Goal: Information Seeking & Learning: Learn about a topic

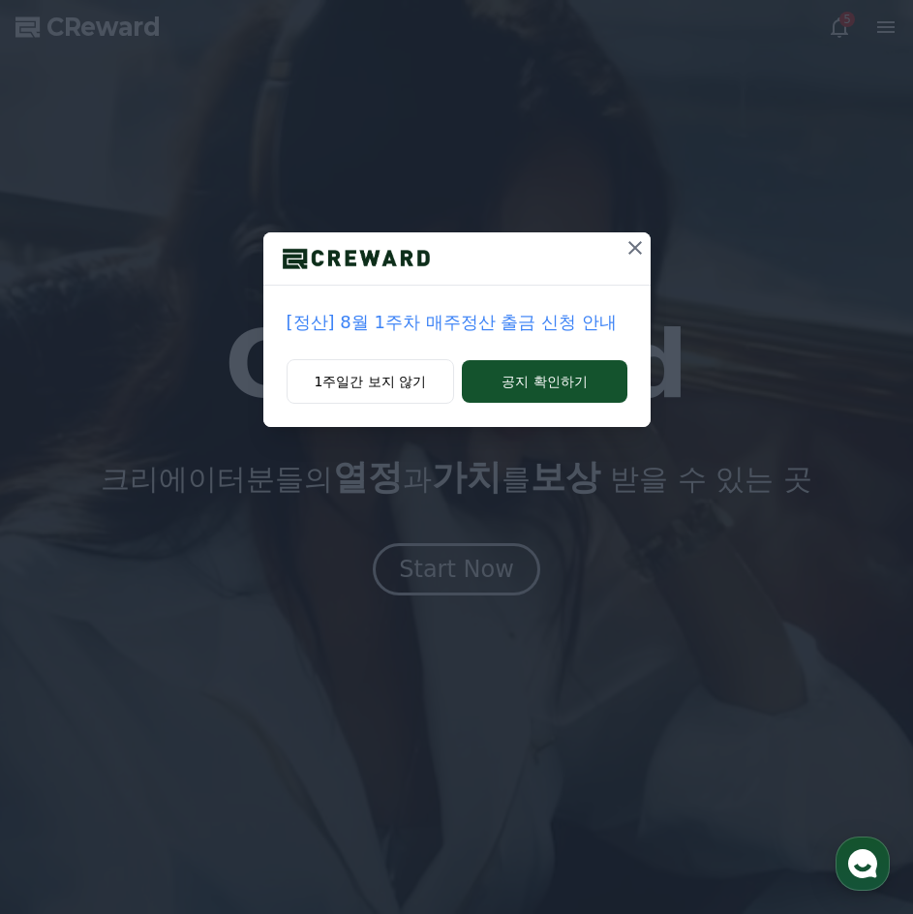
drag, startPoint x: 627, startPoint y: 241, endPoint x: 618, endPoint y: 253, distance: 15.1
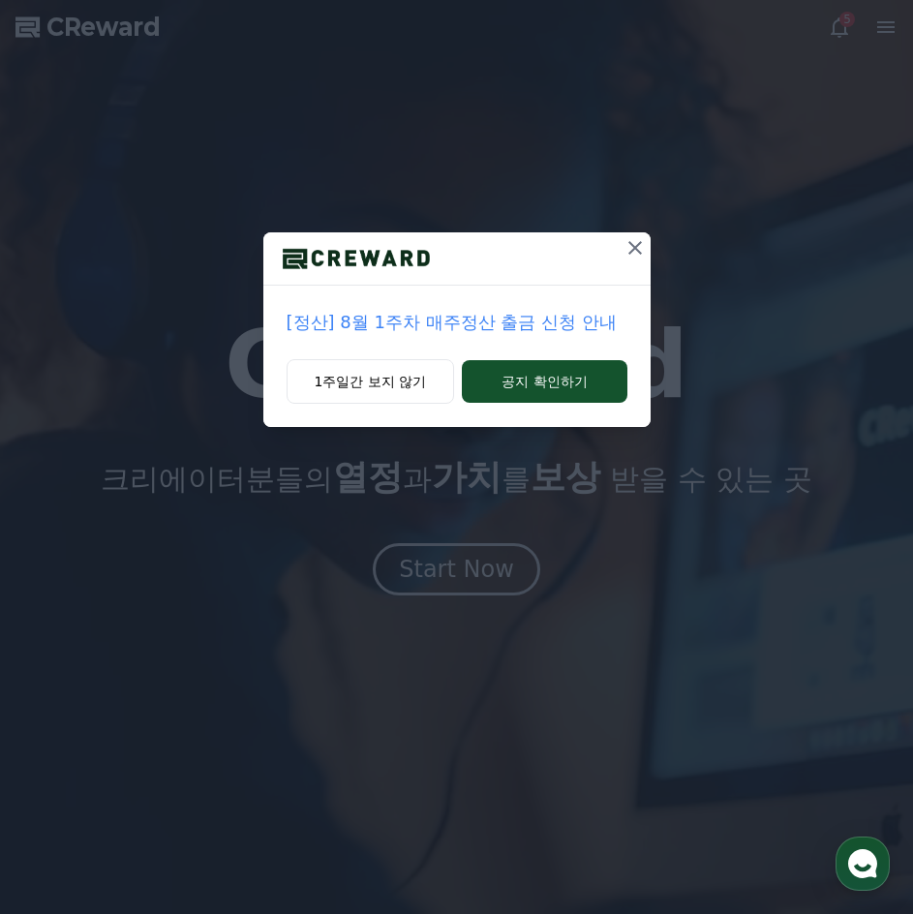
click at [626, 241] on icon at bounding box center [635, 247] width 23 height 23
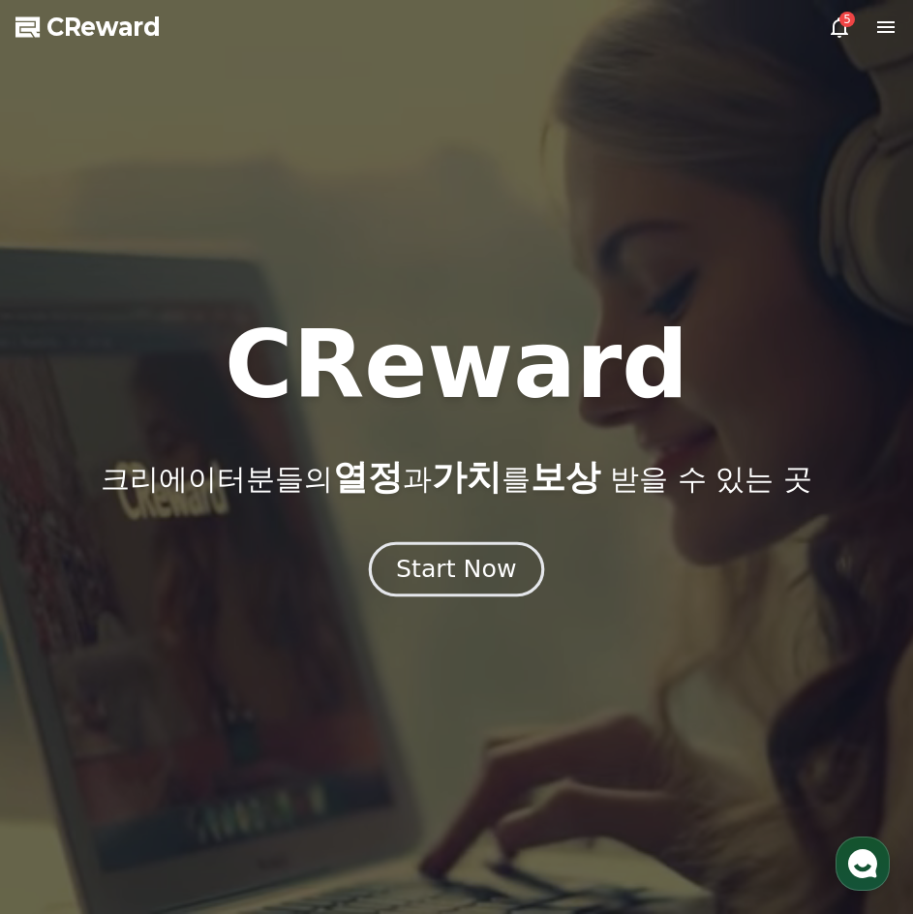
click at [456, 564] on div "Start Now" at bounding box center [456, 569] width 120 height 33
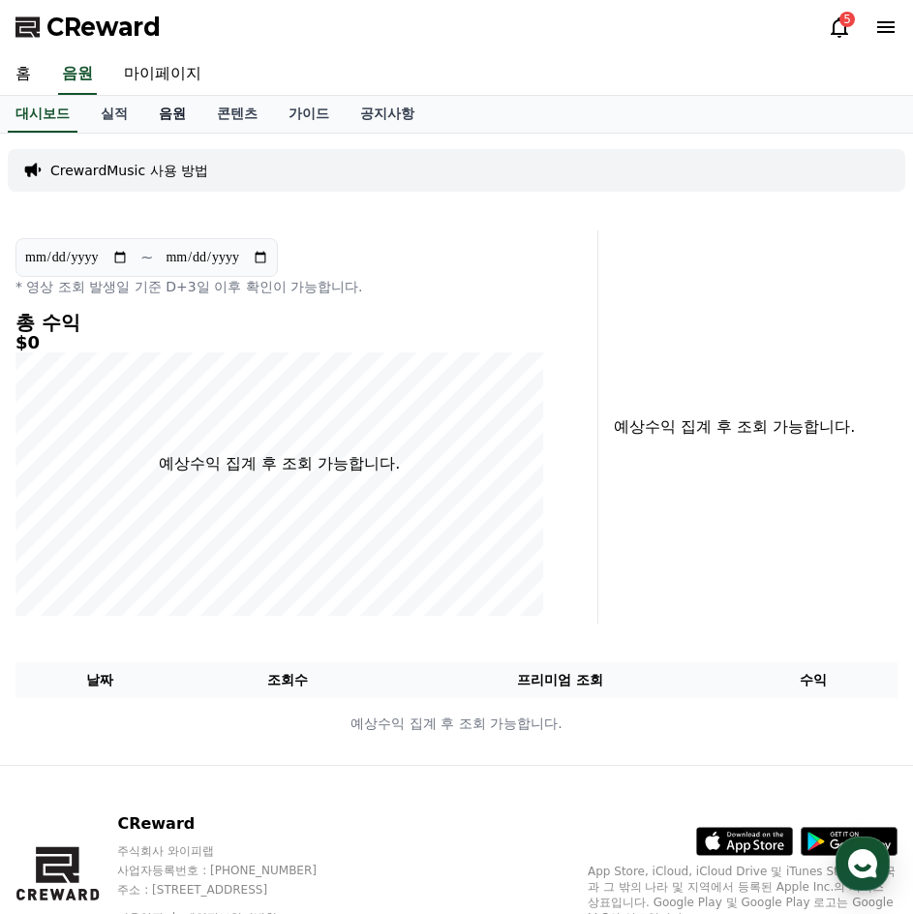
click at [173, 121] on link "음원" at bounding box center [172, 114] width 58 height 37
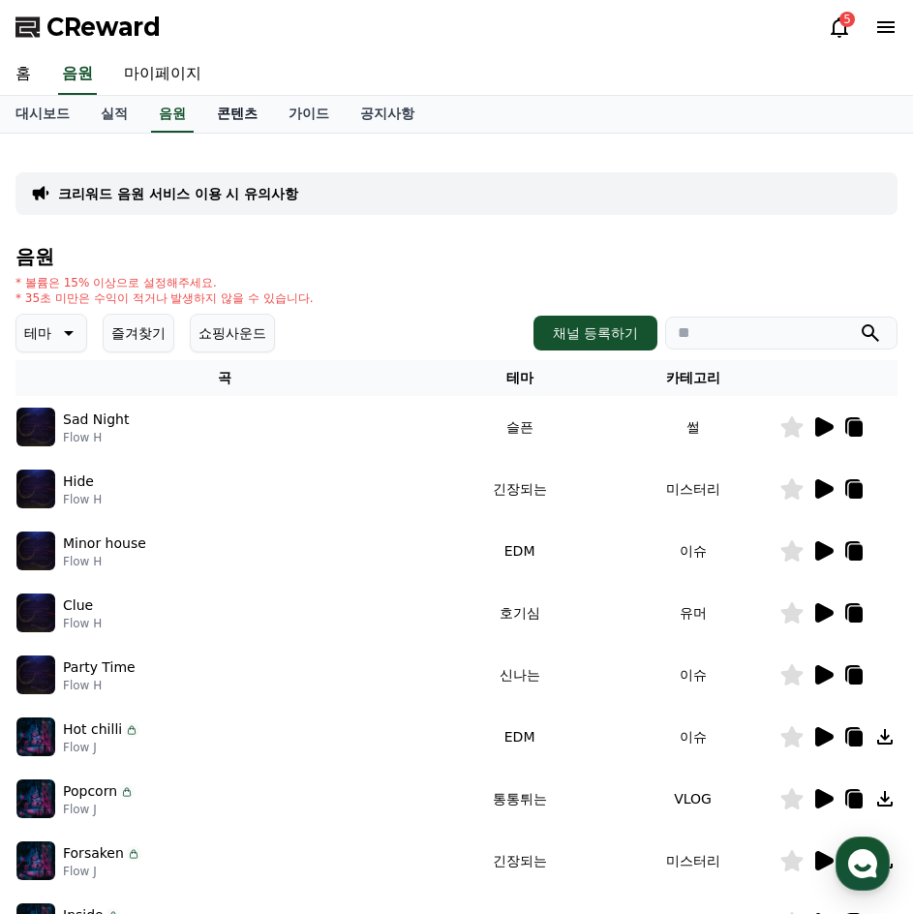
click at [221, 118] on link "콘텐츠" at bounding box center [237, 114] width 72 height 37
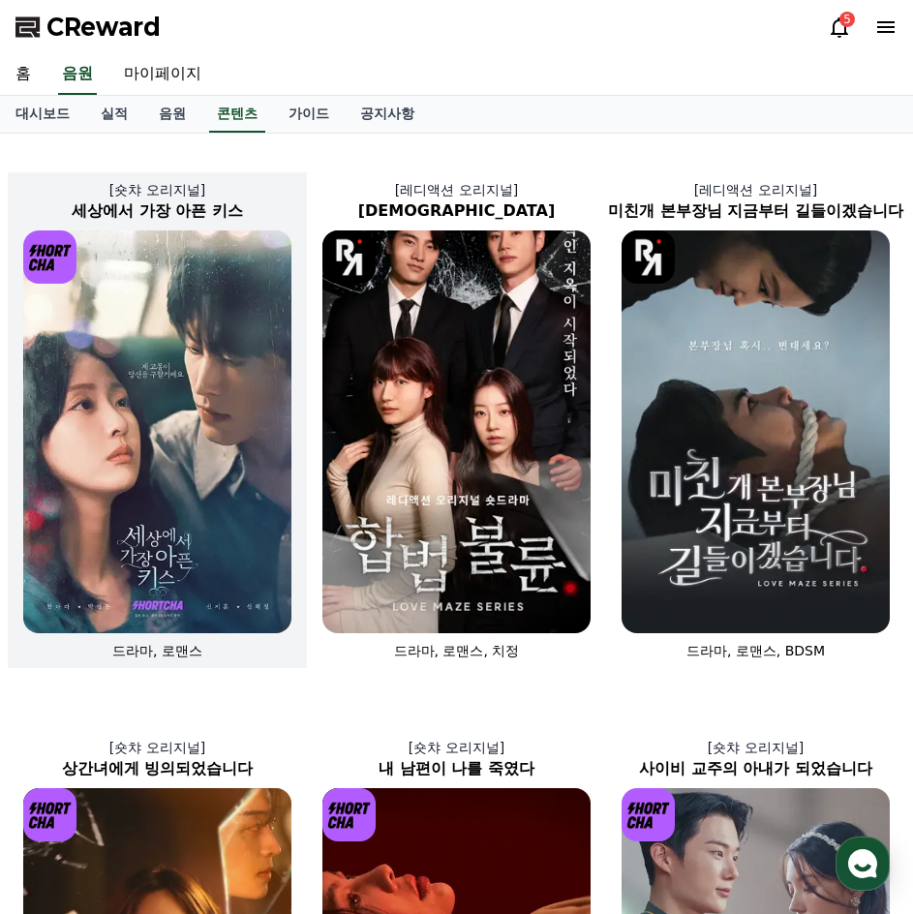
click at [202, 417] on img at bounding box center [157, 431] width 268 height 403
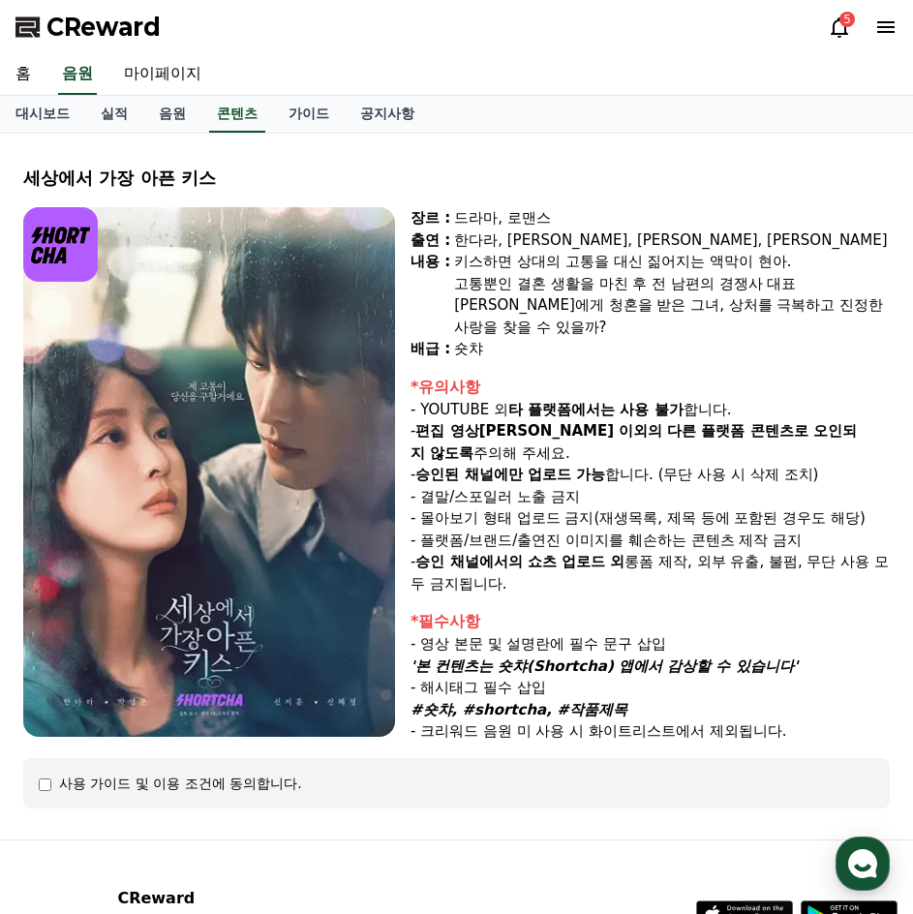
select select
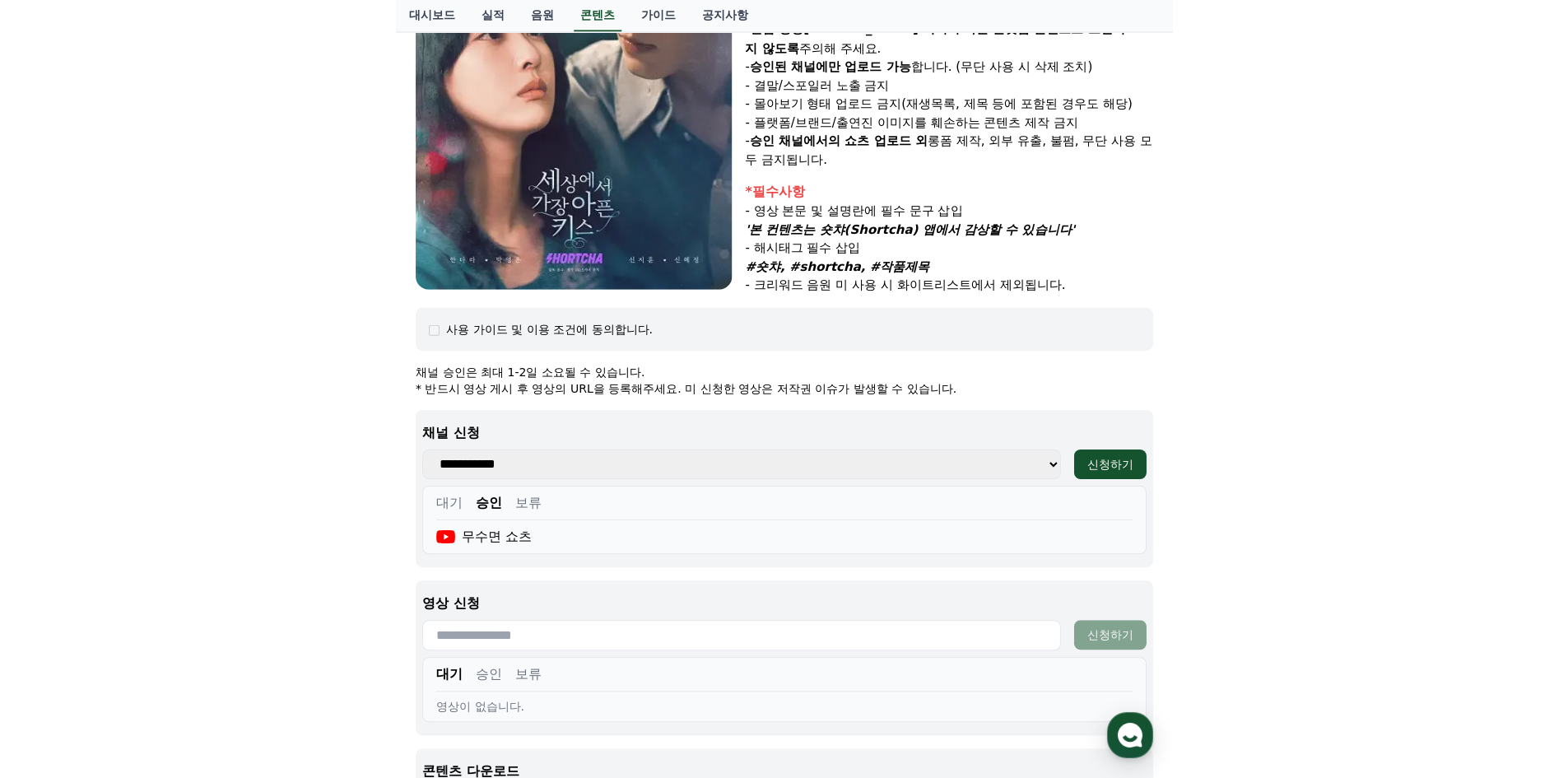
scroll to position [494, 0]
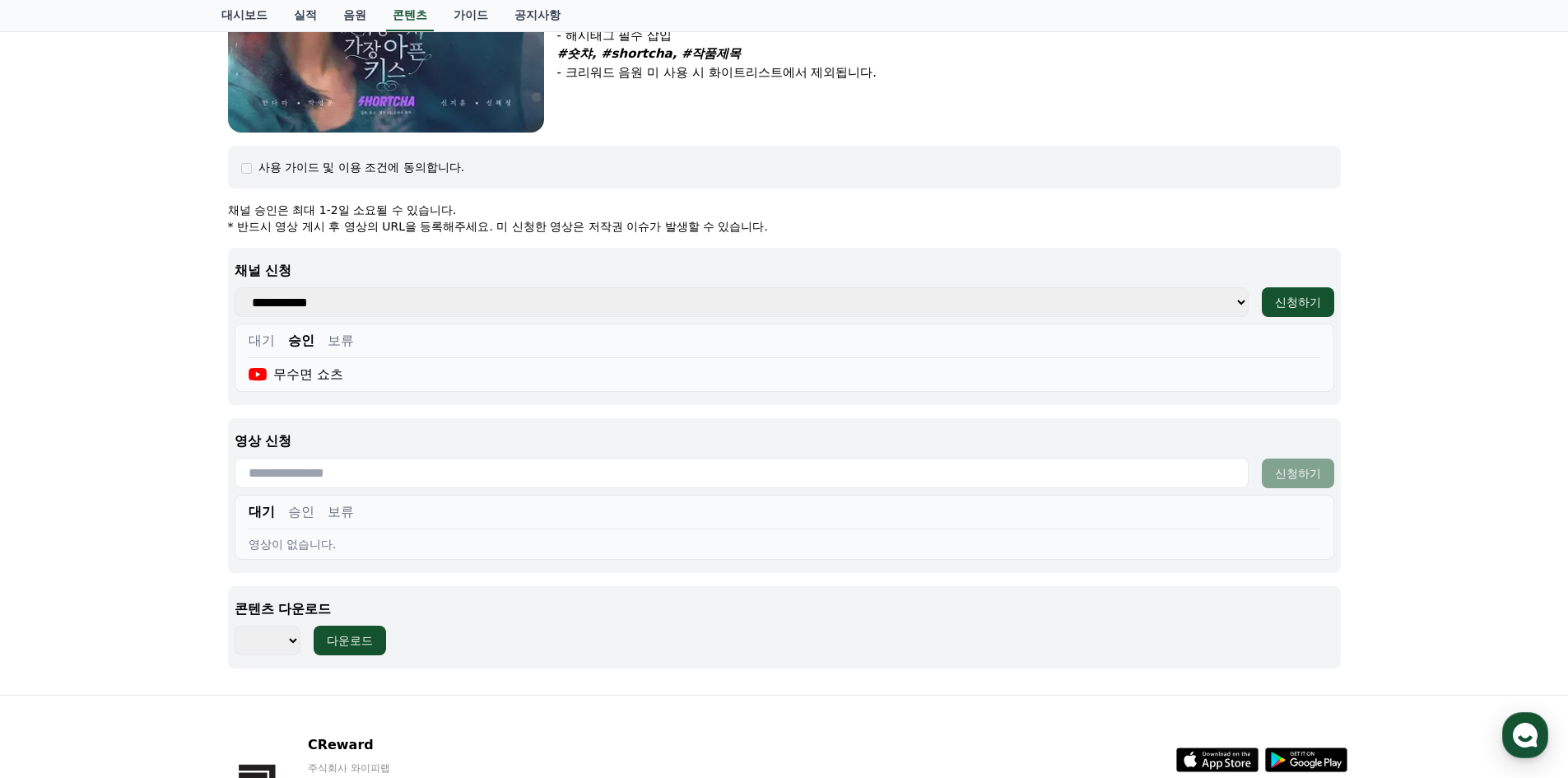
click at [611, 306] on select "**********" at bounding box center [741, 302] width 1014 height 30
click at [606, 309] on select "**********" at bounding box center [741, 302] width 1014 height 30
click at [324, 370] on div "무수면 쇼츠" at bounding box center [296, 374] width 95 height 20
click at [277, 549] on div "영상이 없습니다." at bounding box center [784, 543] width 1072 height 16
click at [293, 522] on button "승인" at bounding box center [301, 512] width 26 height 20
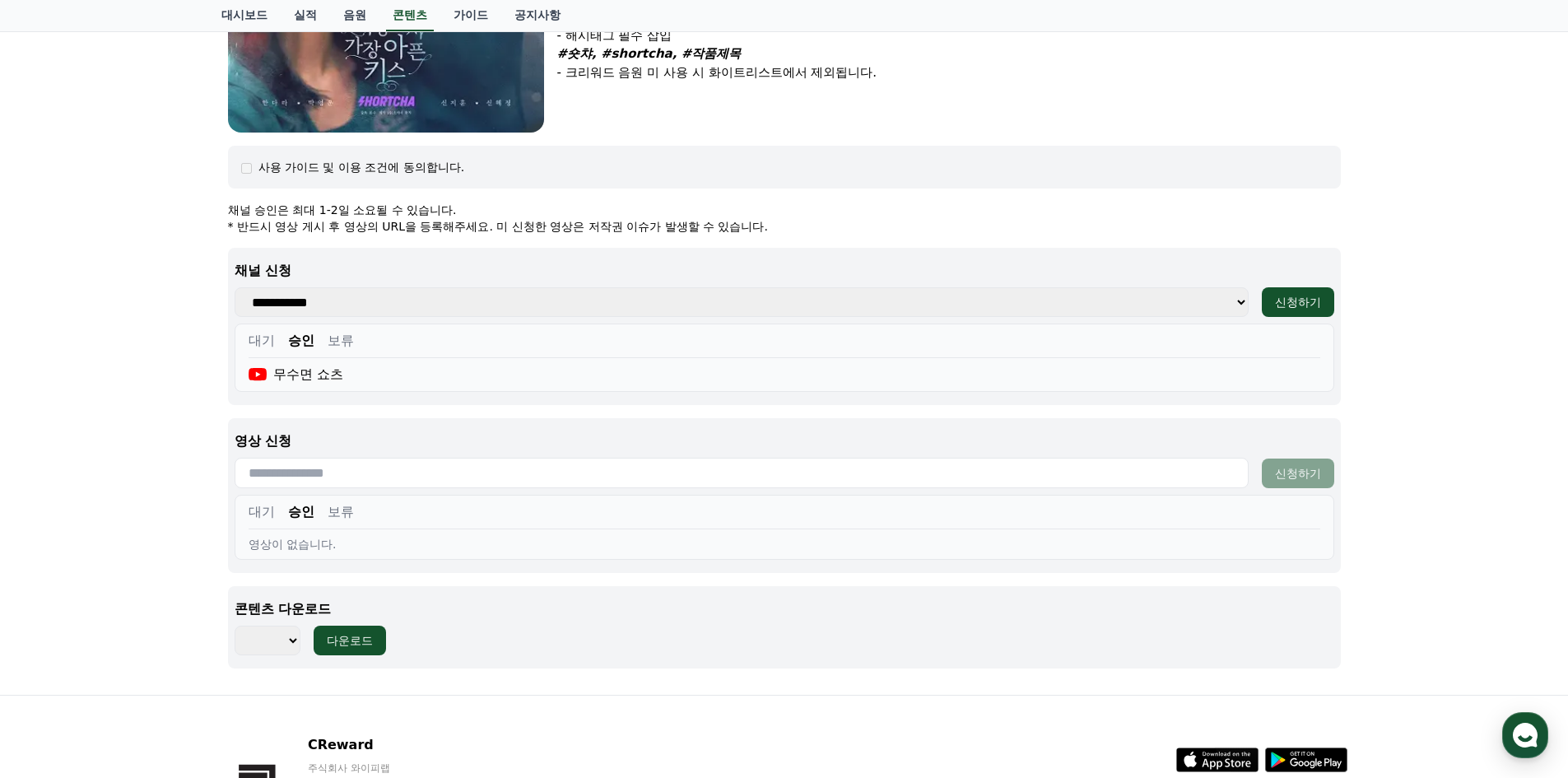
click at [343, 482] on input "text" at bounding box center [741, 473] width 1014 height 31
click at [288, 503] on button "승인" at bounding box center [301, 512] width 26 height 20
click at [264, 505] on button "대기" at bounding box center [261, 512] width 26 height 20
click at [312, 454] on div "영상 신청 신청하기 대기 승인 보류 영상이 없습니다." at bounding box center [784, 496] width 1113 height 155
click at [317, 463] on input "text" at bounding box center [741, 473] width 1014 height 31
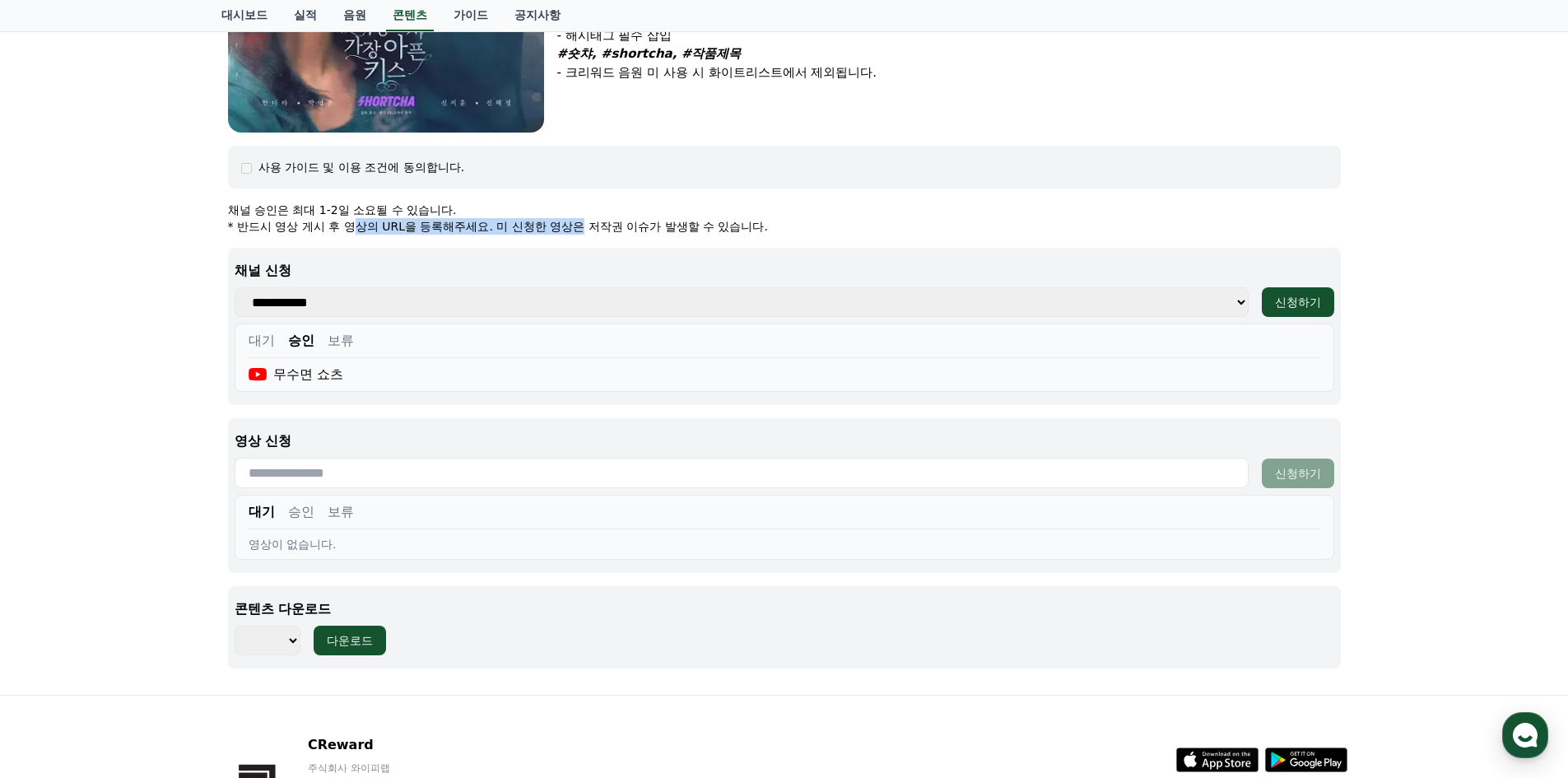
drag, startPoint x: 361, startPoint y: 225, endPoint x: 586, endPoint y: 227, distance: 225.0
click at [586, 227] on p "* 반드시 영상 게시 후 영상의 URL을 등록해주세요. 미 신청한 영상은 저작권 이슈가 발생할 수 있습니다." at bounding box center [784, 226] width 1113 height 16
drag, startPoint x: 577, startPoint y: 230, endPoint x: 690, endPoint y: 230, distance: 113.0
click at [690, 230] on p "* 반드시 영상 게시 후 영상의 URL을 등록해주세요. 미 신청한 영상은 저작권 이슈가 발생할 수 있습니다." at bounding box center [784, 226] width 1113 height 16
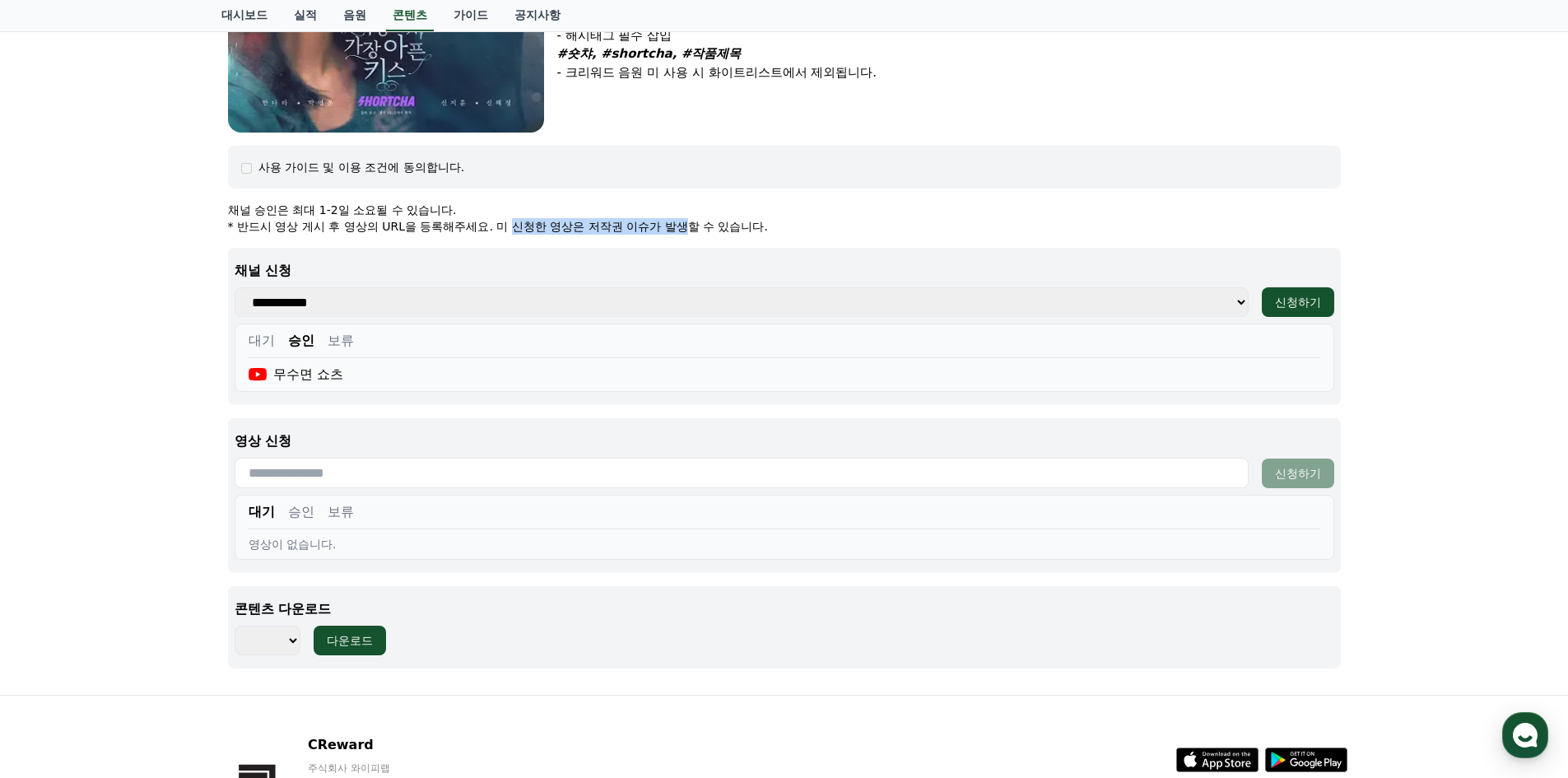
click at [690, 230] on p "* 반드시 영상 게시 후 영상의 URL을 등록해주세요. 미 신청한 영상은 저작권 이슈가 발생할 수 있습니다." at bounding box center [784, 226] width 1113 height 16
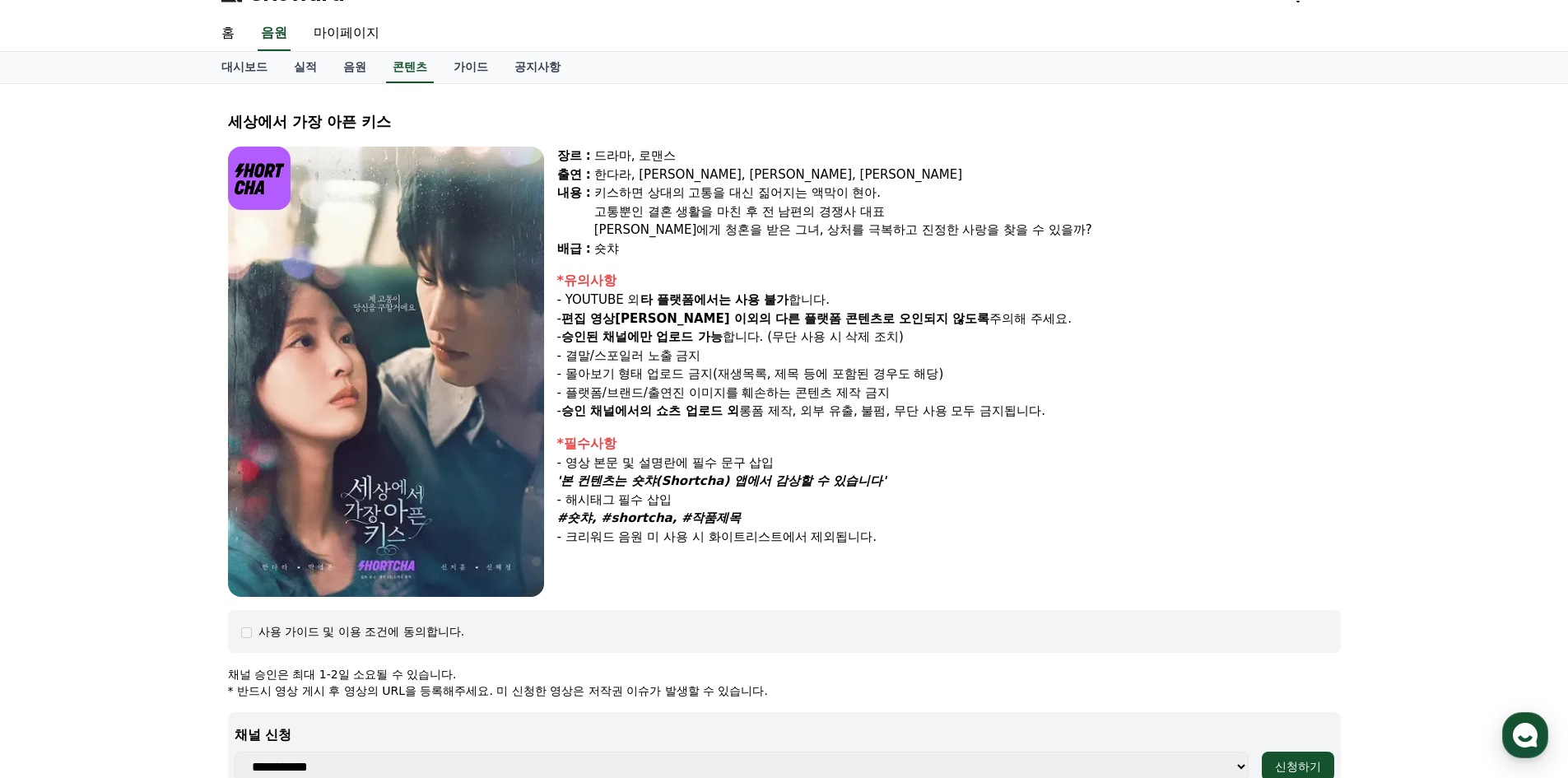
scroll to position [0, 0]
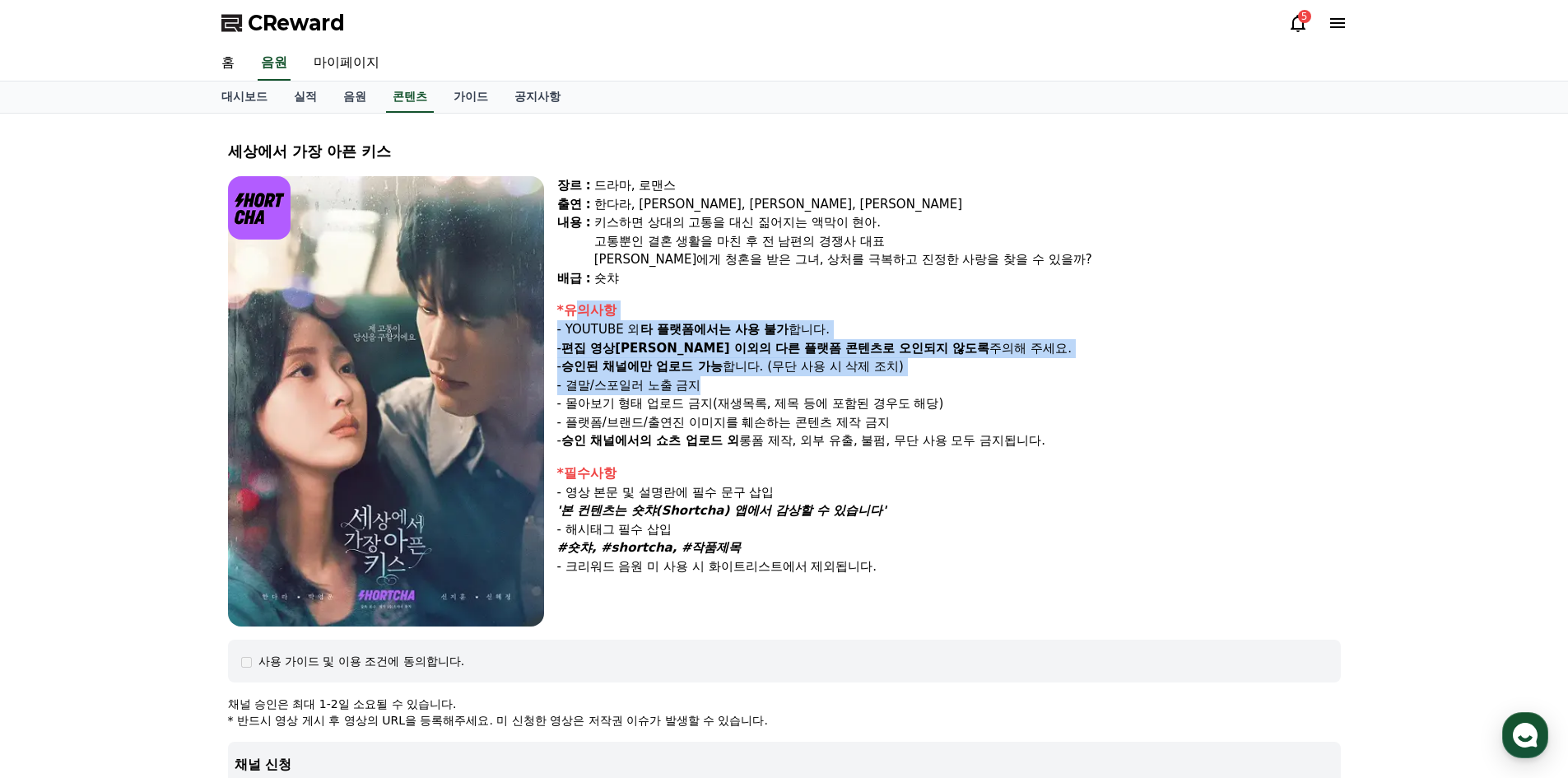
drag, startPoint x: 582, startPoint y: 309, endPoint x: 713, endPoint y: 380, distance: 149.0
click at [713, 380] on div "*유의사항 - YOUTUBE 외 타 플랫폼에서는 사용 불가 합니다. - 편집 영상[PERSON_NAME] 이외의 다른 플랫폼 콘텐츠로 오인되지…" at bounding box center [949, 375] width 784 height 150
click at [713, 380] on p "- 결말/스포일러 노출 금지" at bounding box center [949, 385] width 784 height 19
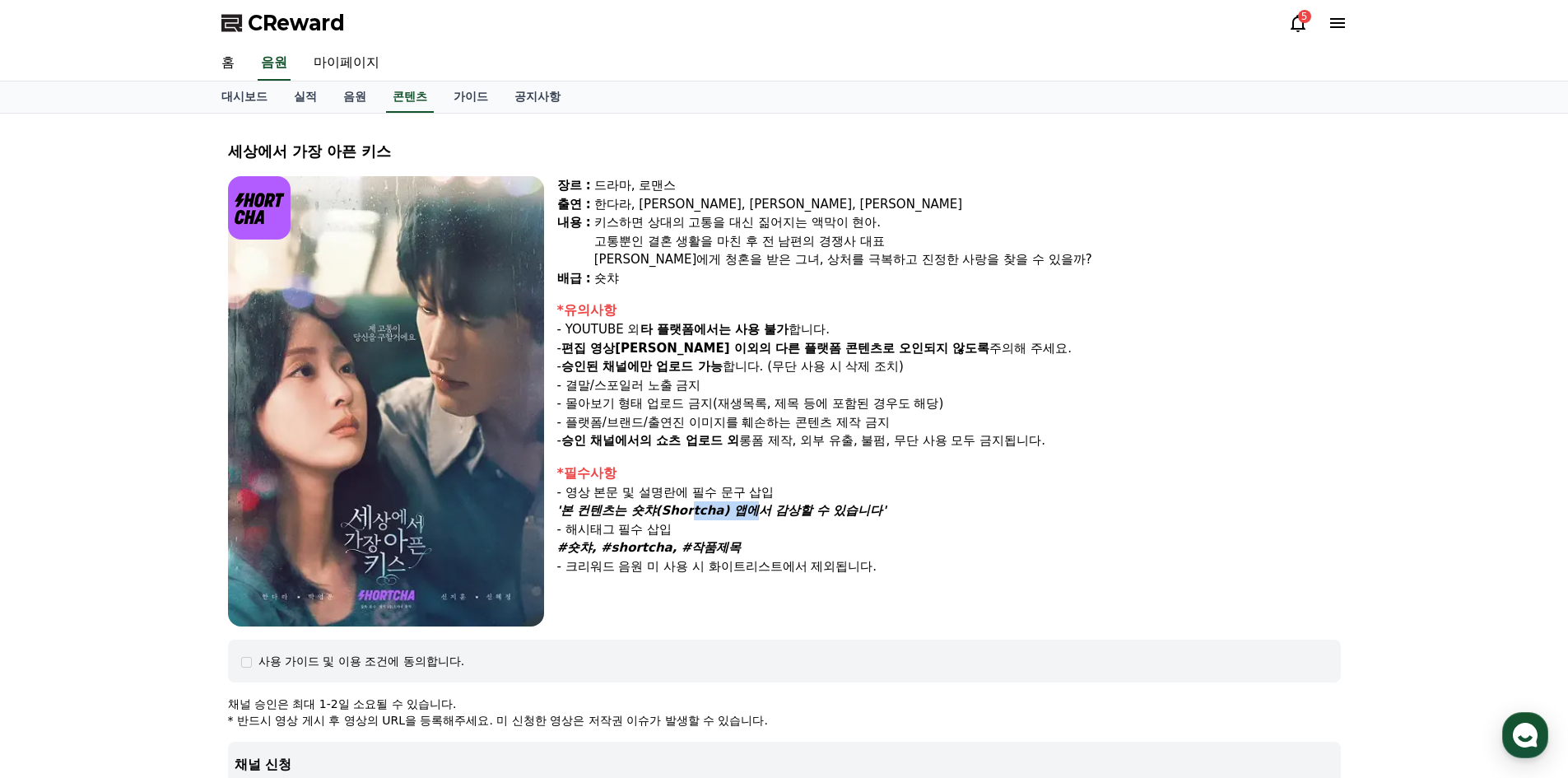
drag, startPoint x: 690, startPoint y: 510, endPoint x: 730, endPoint y: 518, distance: 40.8
click at [730, 518] on em "'본 컨텐츠는 숏챠(Shortcha) 앱에서 감상할 수 있습니다'" at bounding box center [721, 510] width 329 height 14
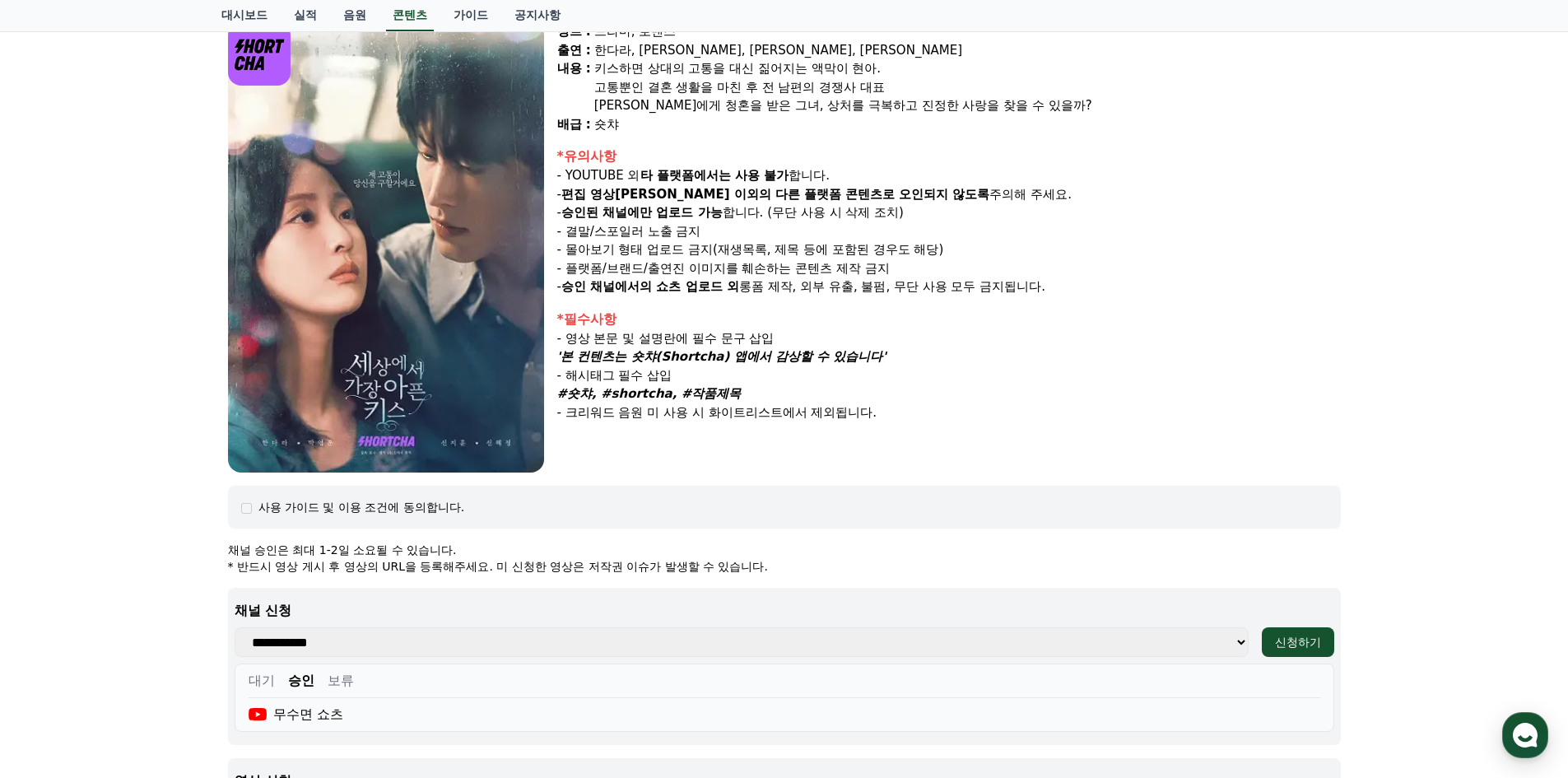
scroll to position [329, 0]
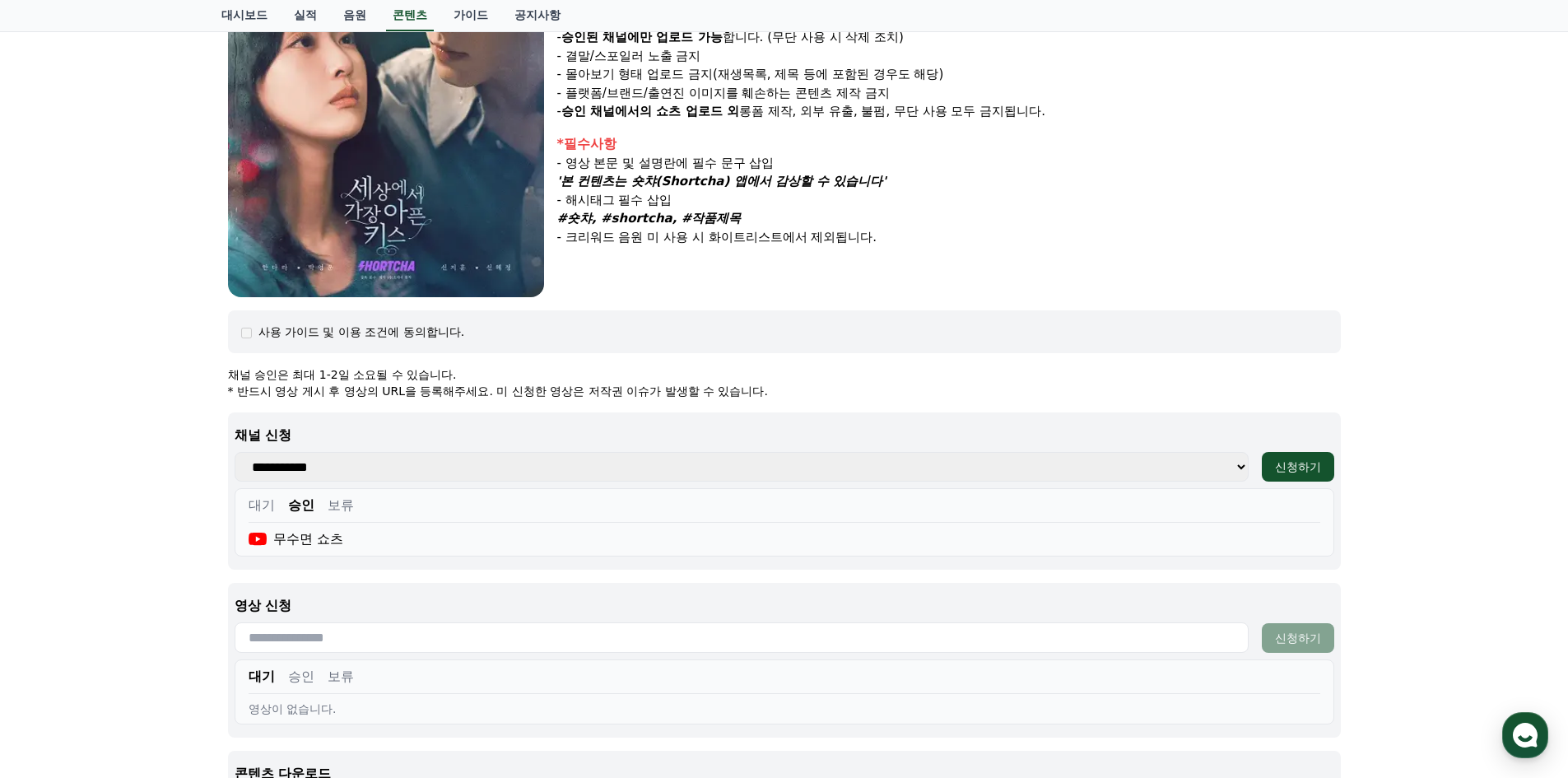
click at [422, 328] on div "사용 가이드 및 이용 조건에 동의합니다." at bounding box center [361, 332] width 207 height 16
click at [409, 341] on div "사용 가이드 및 이용 조건에 동의합니다." at bounding box center [784, 332] width 1113 height 43
click at [249, 321] on div "사용 가이드 및 이용 조건에 동의합니다." at bounding box center [784, 332] width 1113 height 43
click at [271, 327] on div "사용 가이드 및 이용 조건에 동의합니다." at bounding box center [361, 332] width 207 height 16
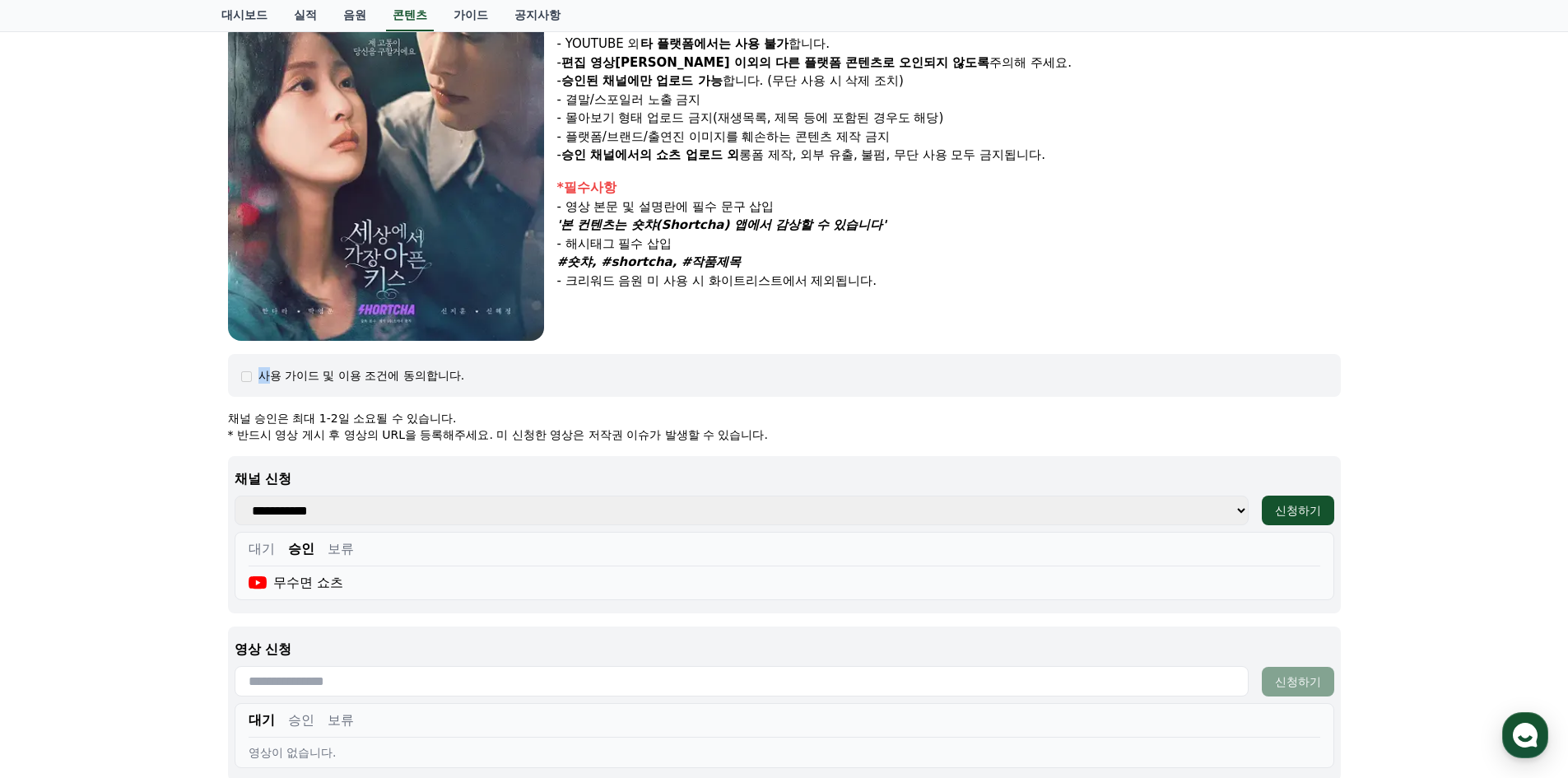
scroll to position [247, 0]
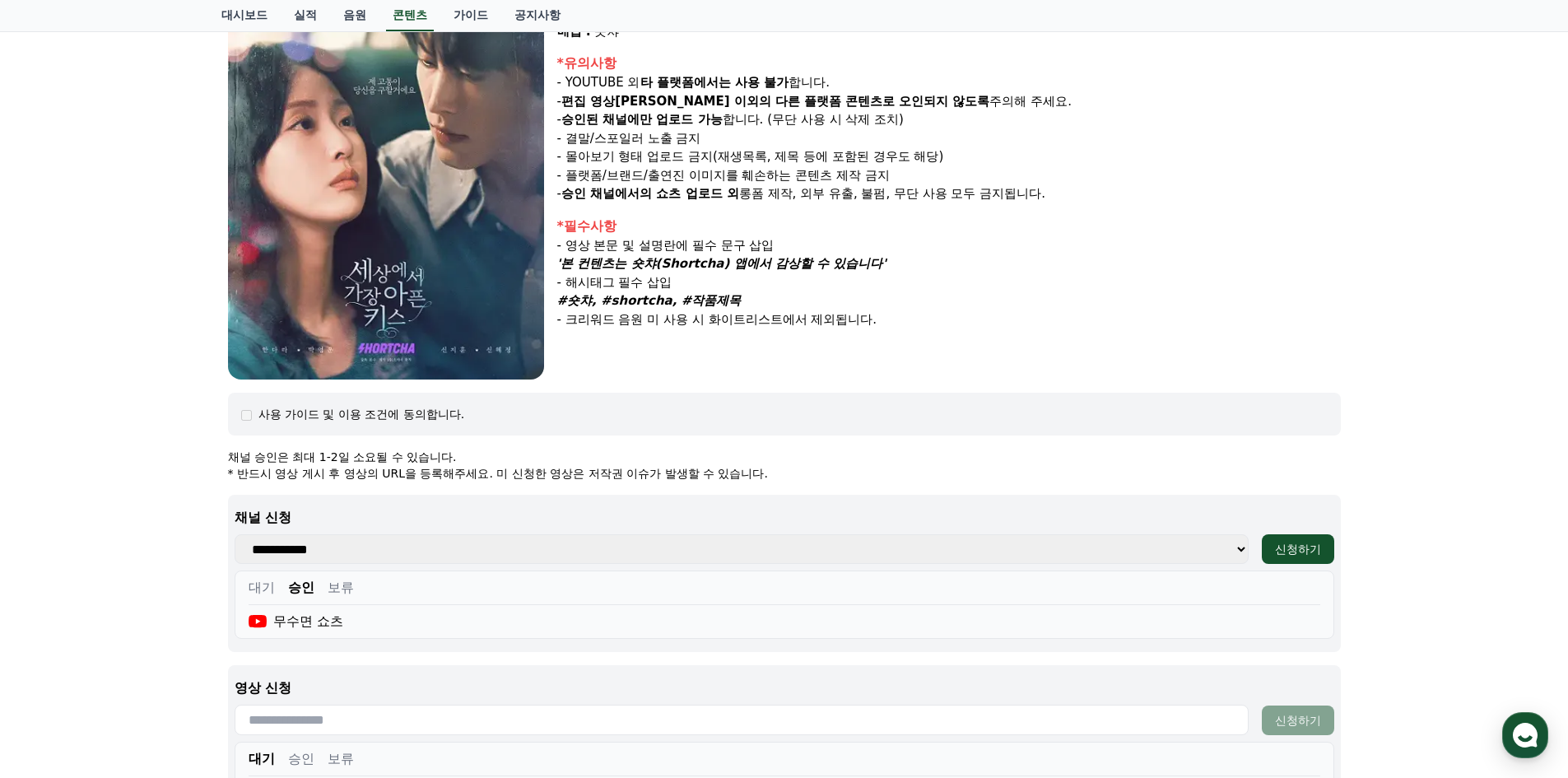
click at [775, 434] on div "사용 가이드 및 이용 조건에 동의합니다." at bounding box center [784, 414] width 1113 height 43
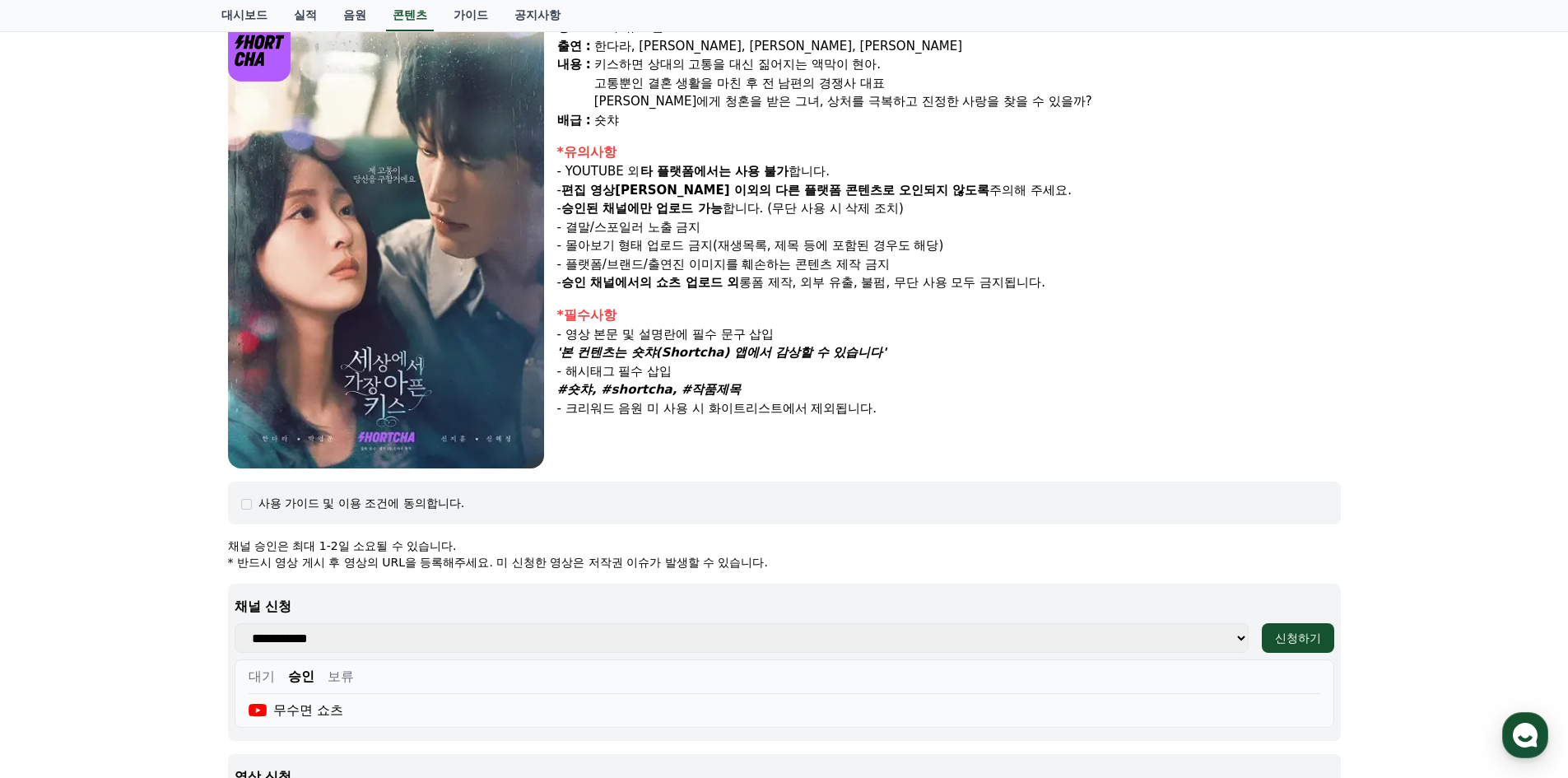
scroll to position [0, 0]
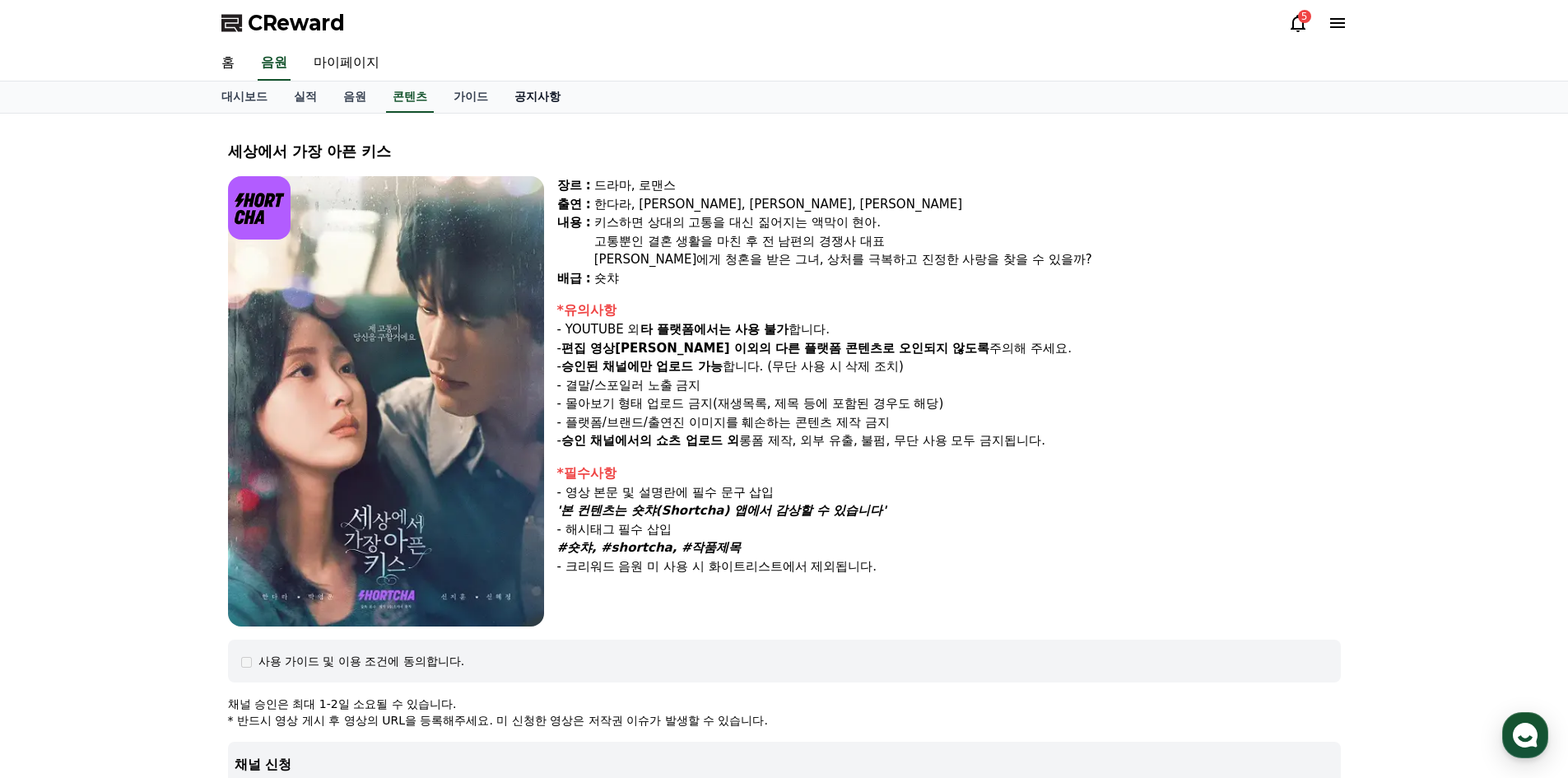
click at [537, 82] on link "공지사항" at bounding box center [537, 97] width 72 height 31
click at [537, 99] on link "공지사항" at bounding box center [537, 97] width 60 height 31
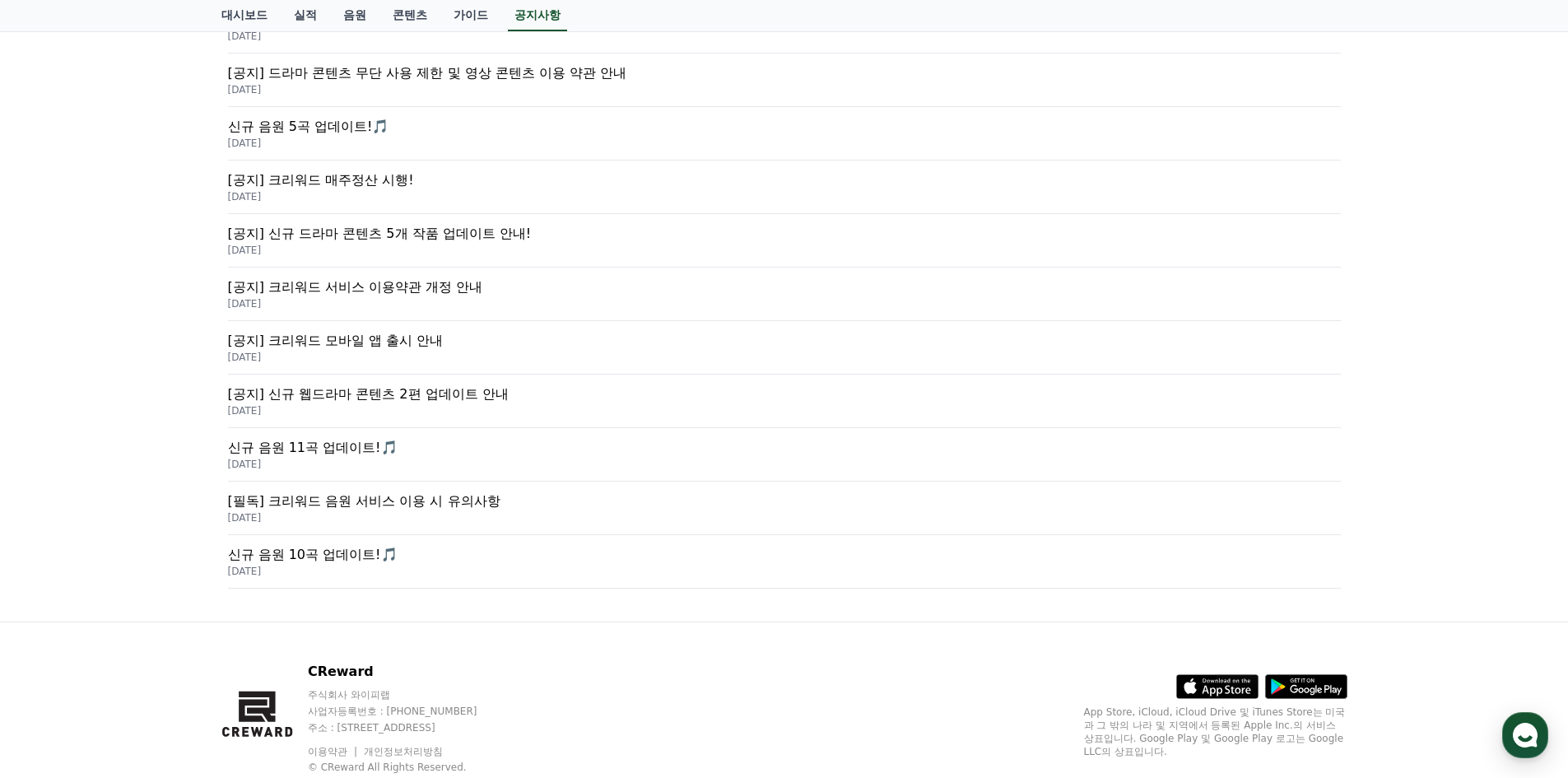
scroll to position [329, 0]
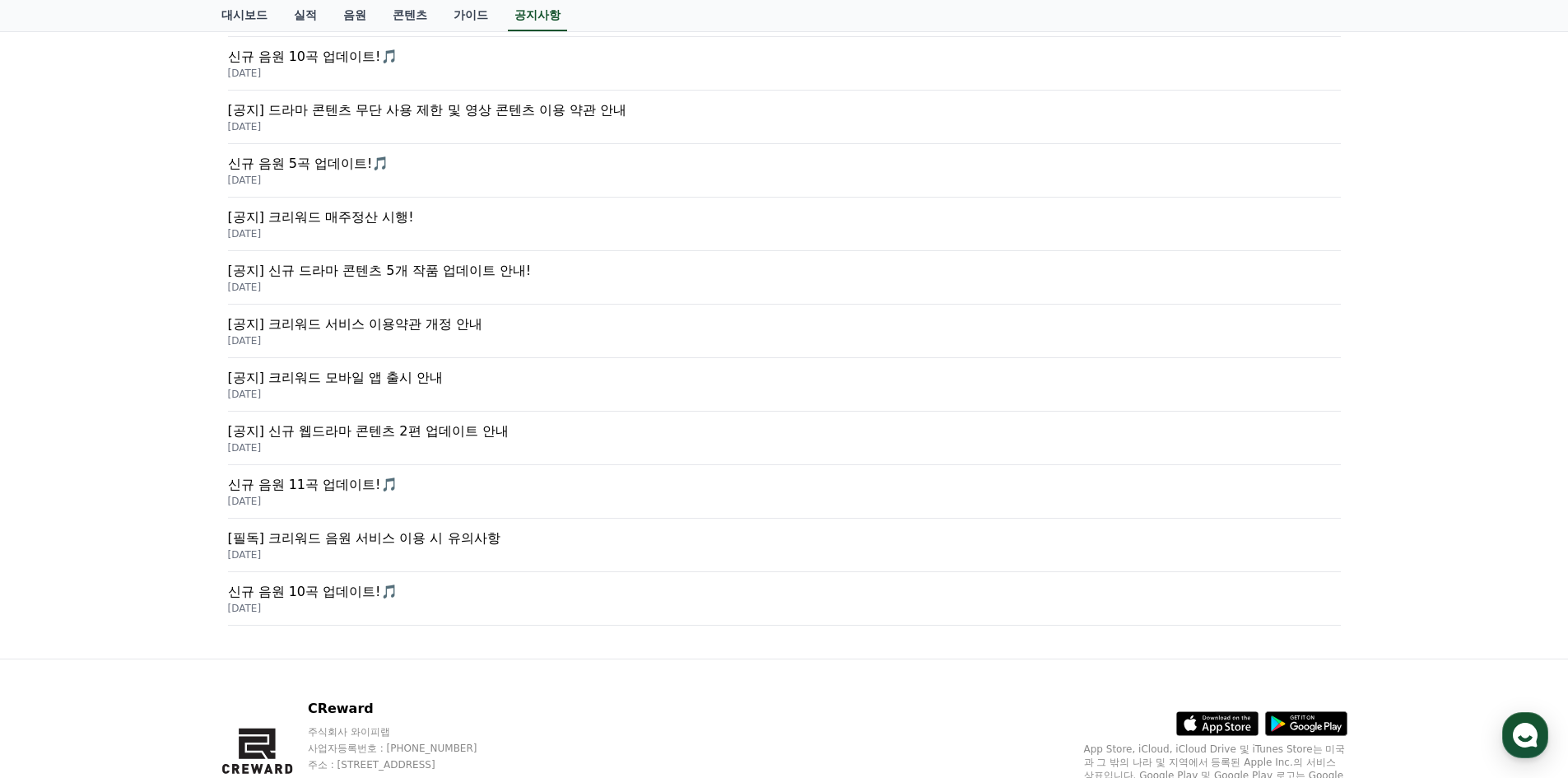
click at [390, 433] on p "[공지] 신규 웹드라마 콘텐츠 2편 업데이트 안내" at bounding box center [784, 431] width 1113 height 20
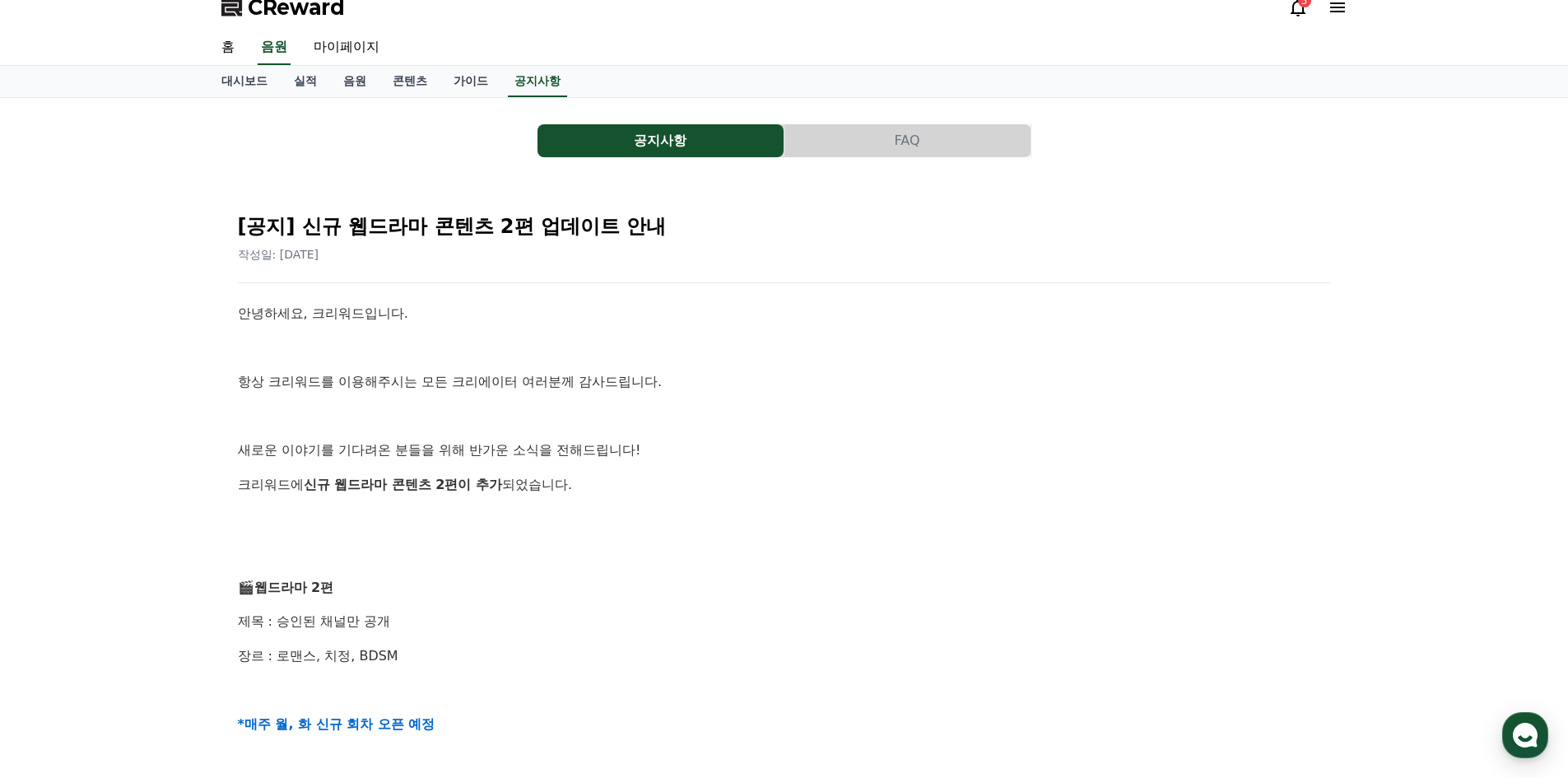
scroll to position [345, 0]
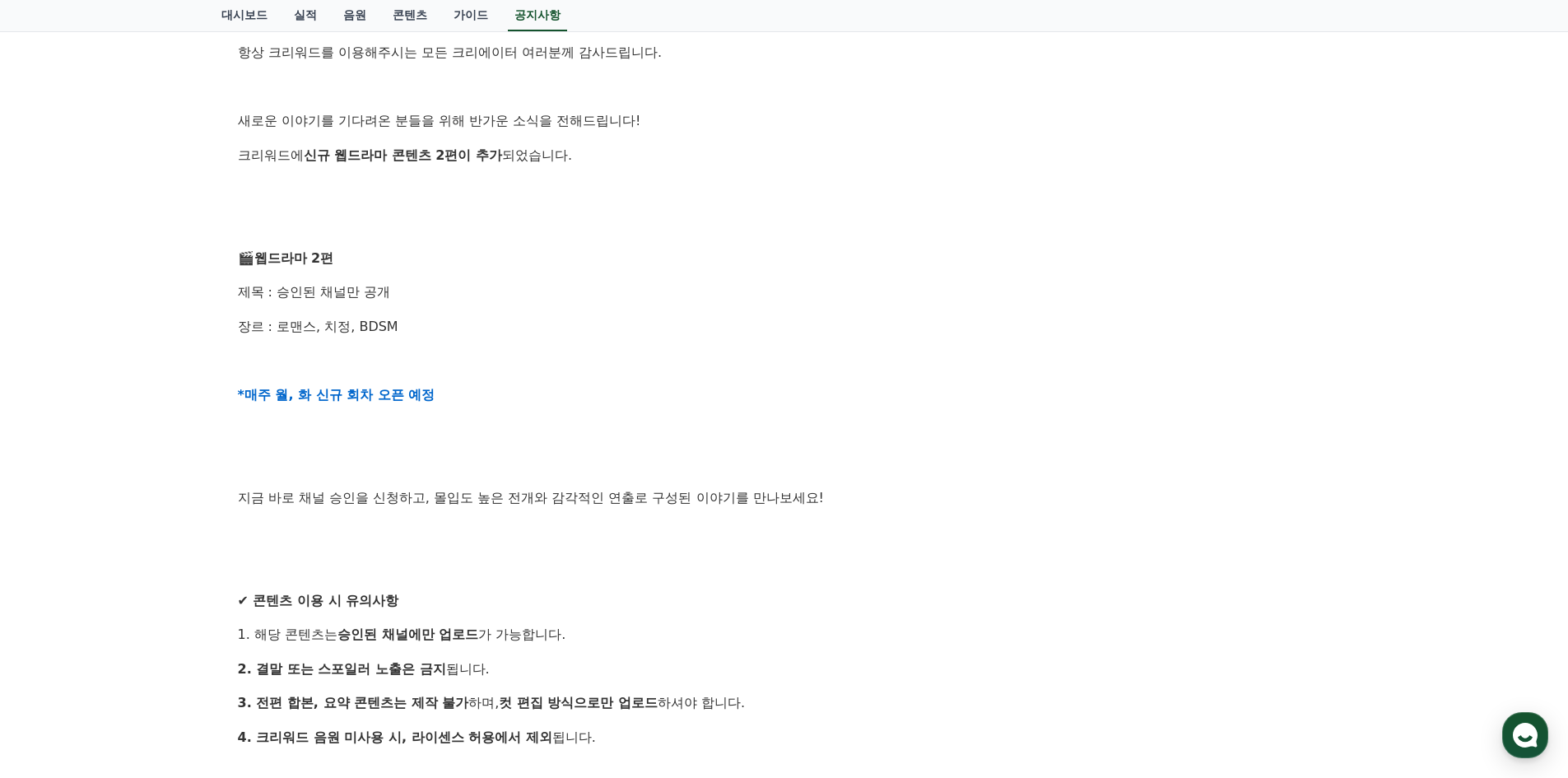
drag, startPoint x: 801, startPoint y: 292, endPoint x: 878, endPoint y: 434, distance: 161.5
click at [775, 299] on p "제목 : 승인된 채널만 공개" at bounding box center [785, 292] width 1094 height 21
click at [577, 446] on div "안녕하세요, 크리워드입니다. 항상 크리워드를 이용해주시는 모든 크리에이터 여러분께 감사드립니다. 새로운 이야기를 기다려온 분들을 위해 반가운 …" at bounding box center [785, 480] width 1094 height 1014
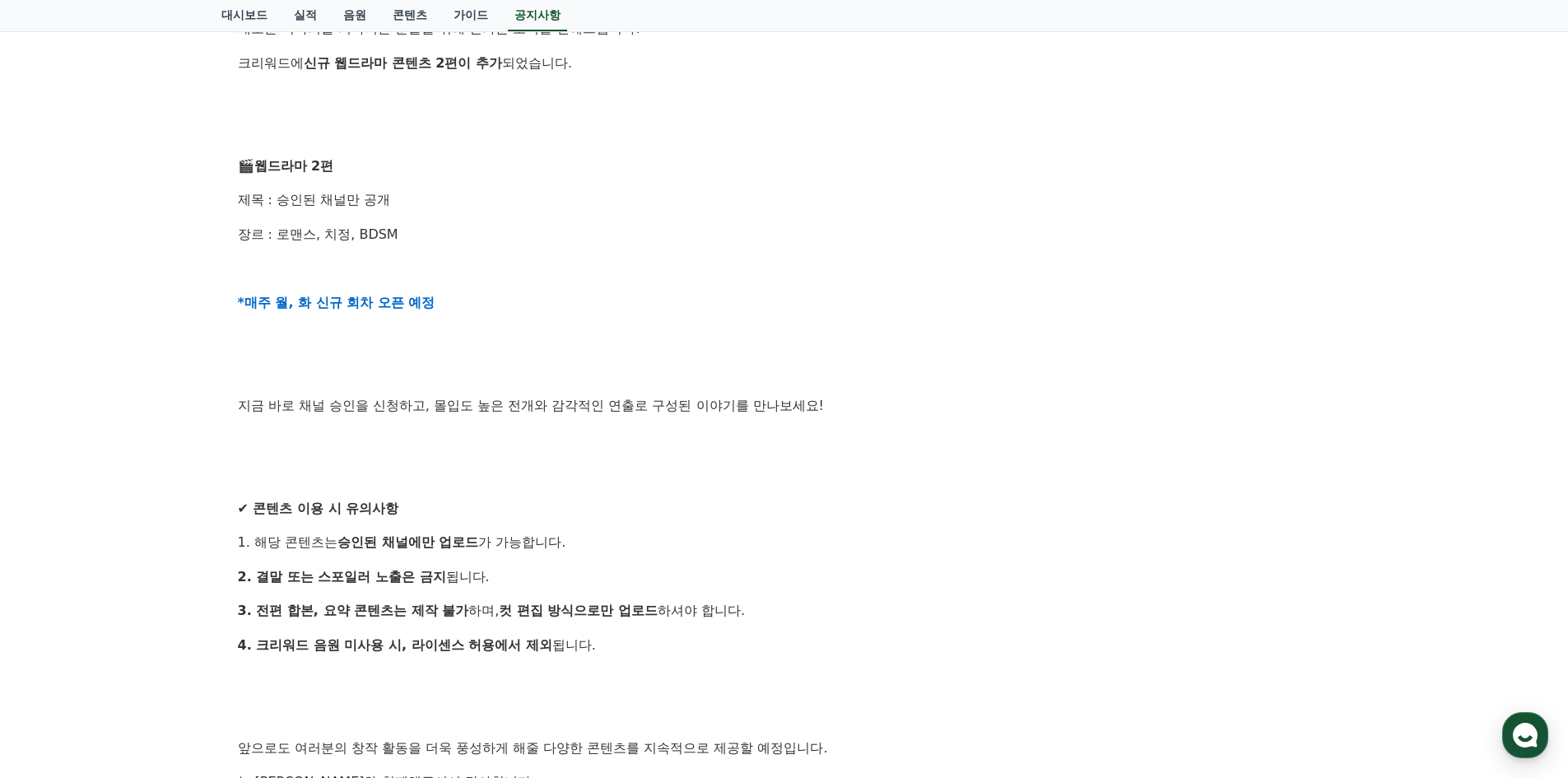
scroll to position [592, 0]
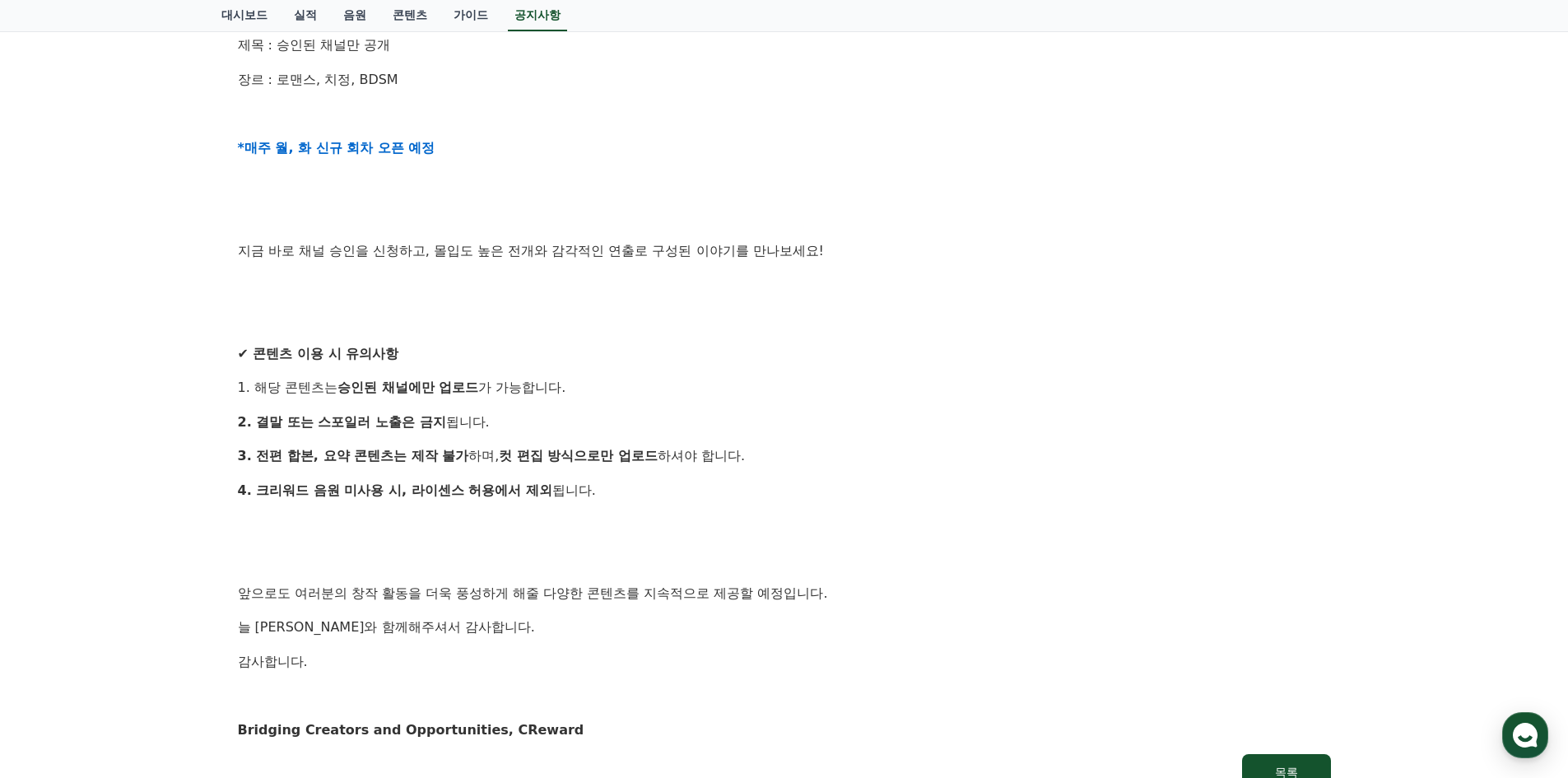
click at [133, 301] on div "공지사항 FAQ [공지] 신규 웹드라마 콘텐츠 2편 업데이트 안내 작성일: [DATE] 안녕하세요, 크리워드입니다. 항상 크리워드를 이용해주시…" at bounding box center [784, 170] width 1568 height 1298
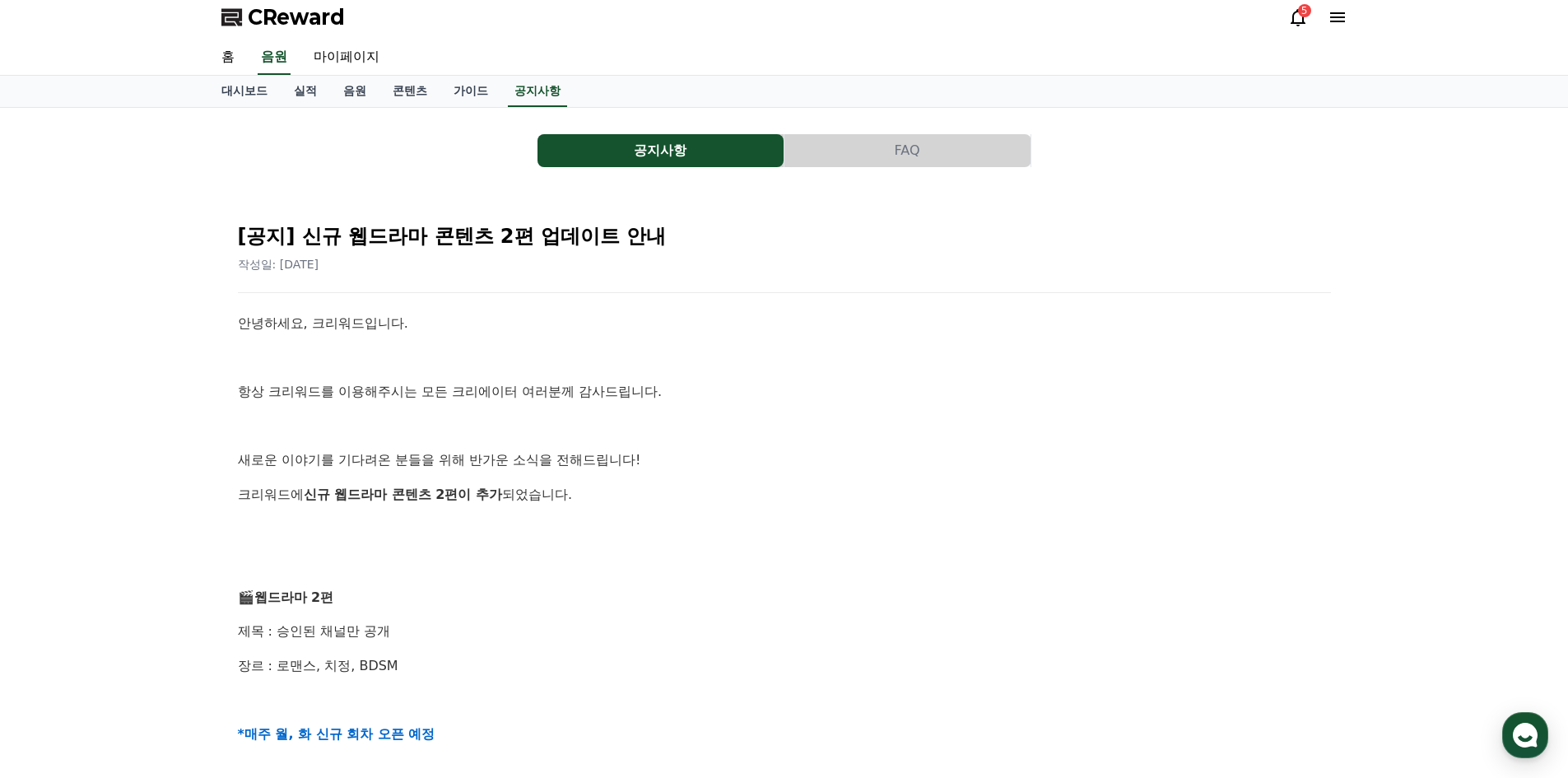
scroll to position [0, 0]
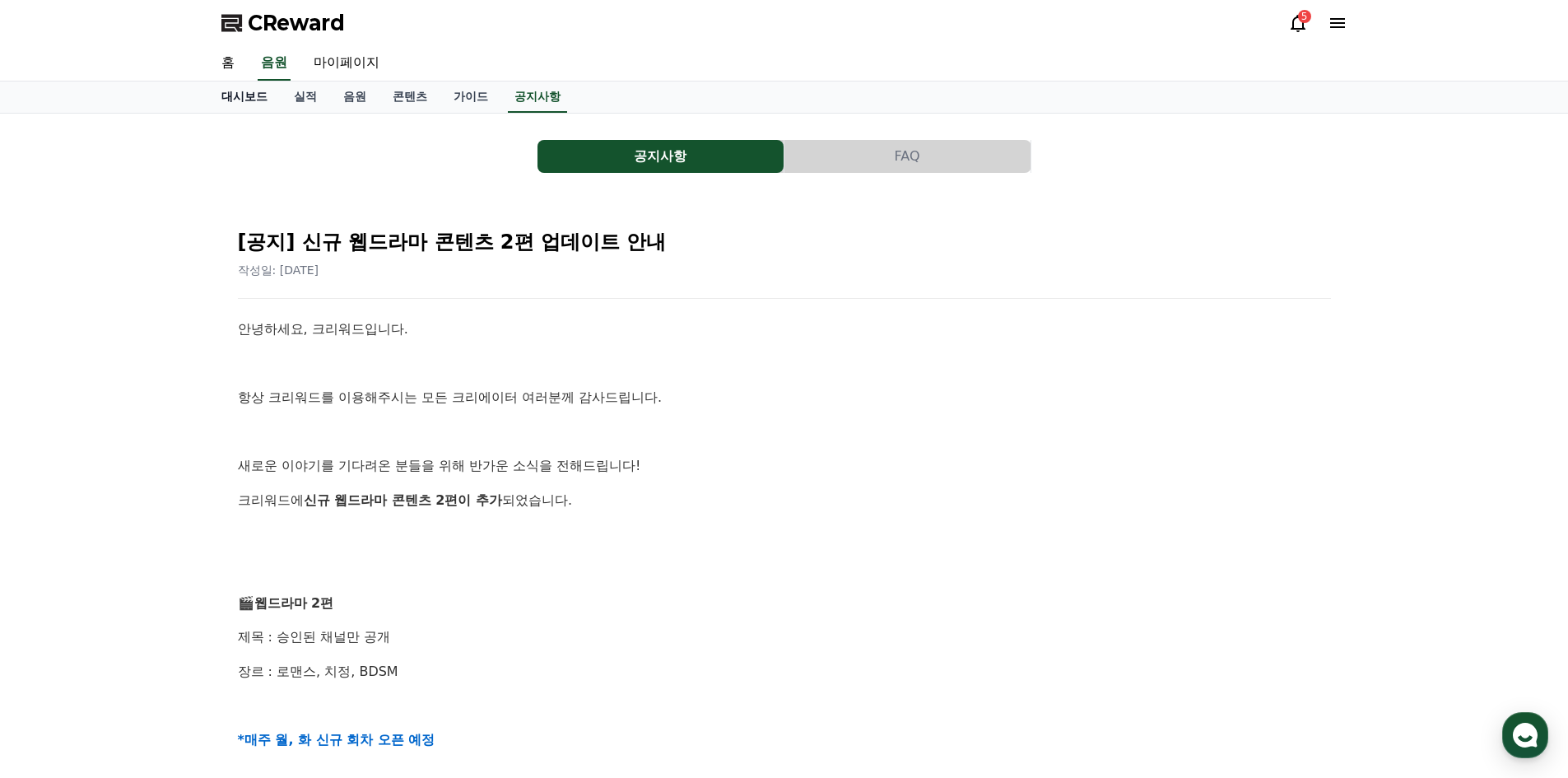
click at [256, 99] on link "대시보드" at bounding box center [244, 97] width 72 height 31
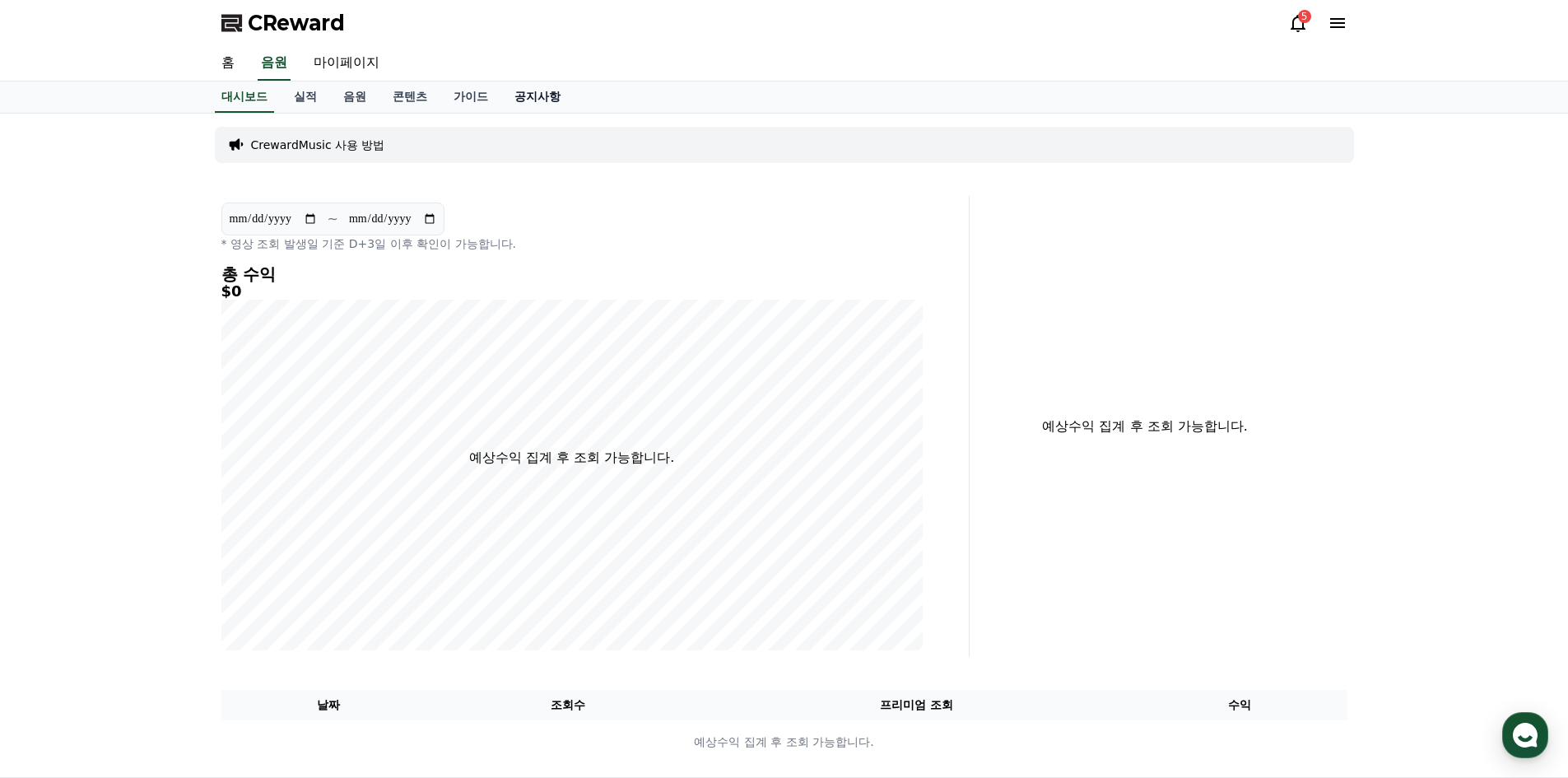
click at [552, 99] on link "공지사항" at bounding box center [537, 97] width 72 height 31
click at [537, 101] on link "공지사항" at bounding box center [537, 97] width 60 height 31
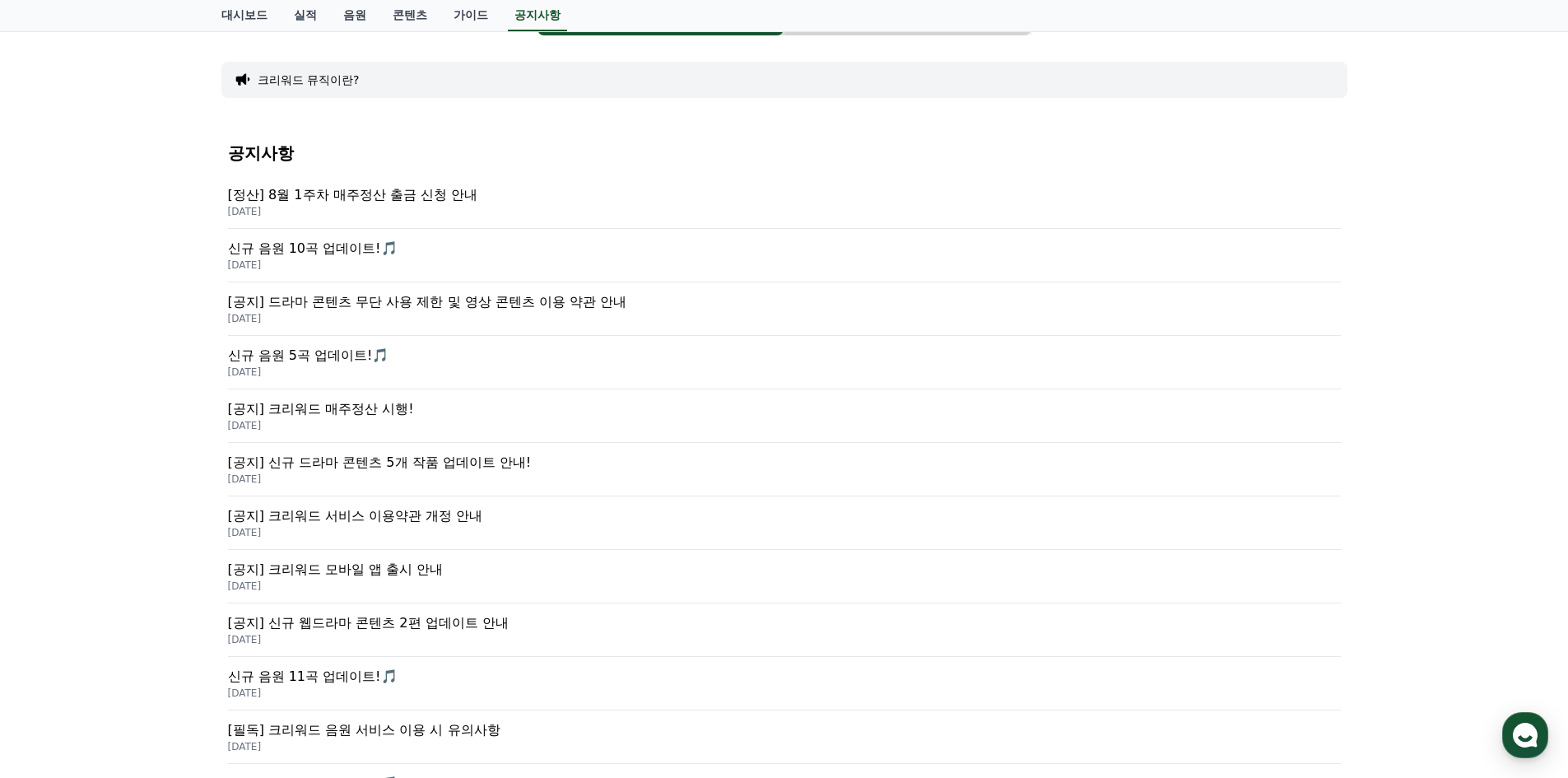
scroll to position [86, 0]
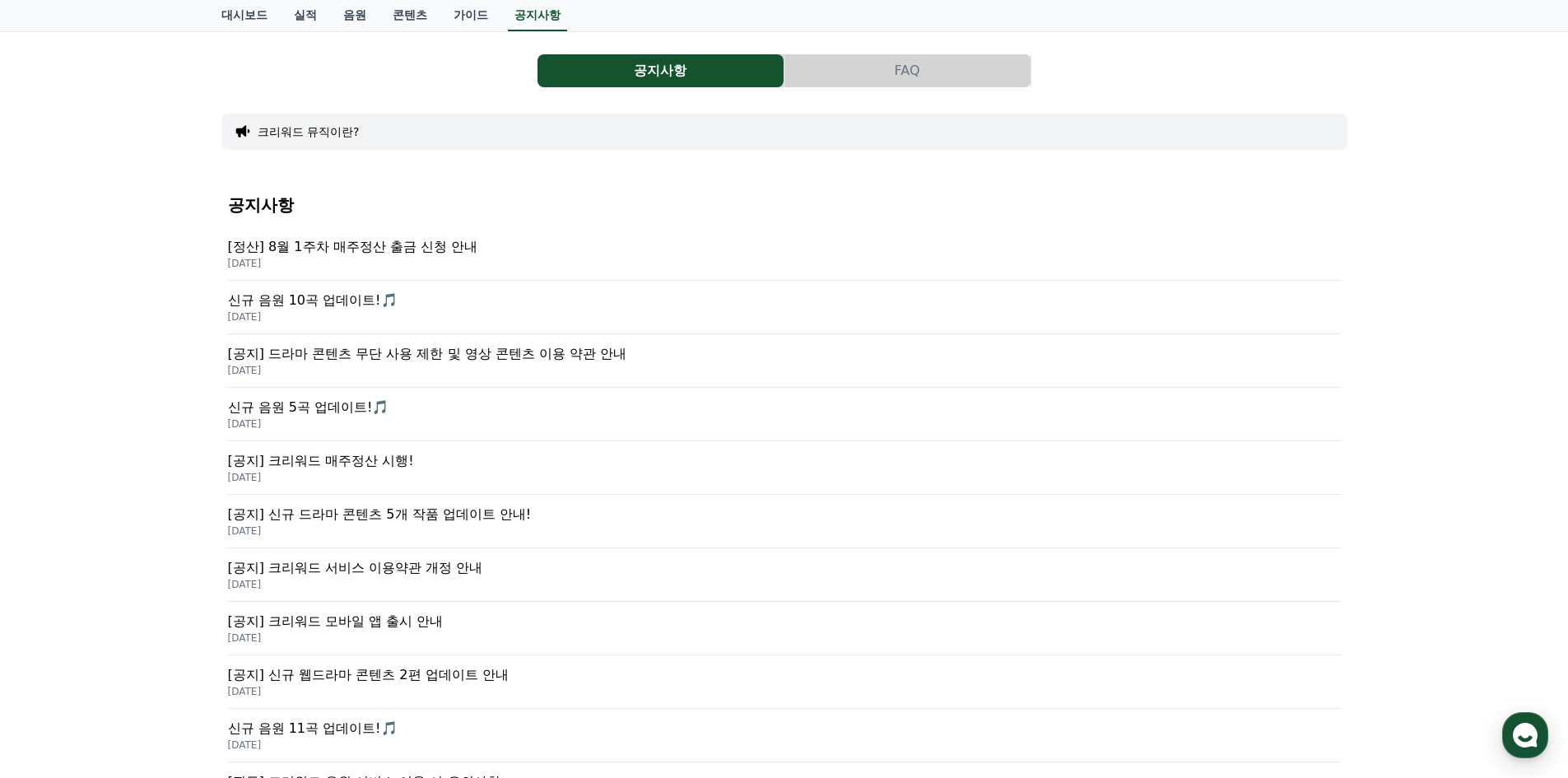
click at [484, 355] on p "[공지] 드라마 콘텐츠 무단 사용 제한 및 영상 콘텐츠 이용 약관 안내" at bounding box center [784, 354] width 1113 height 20
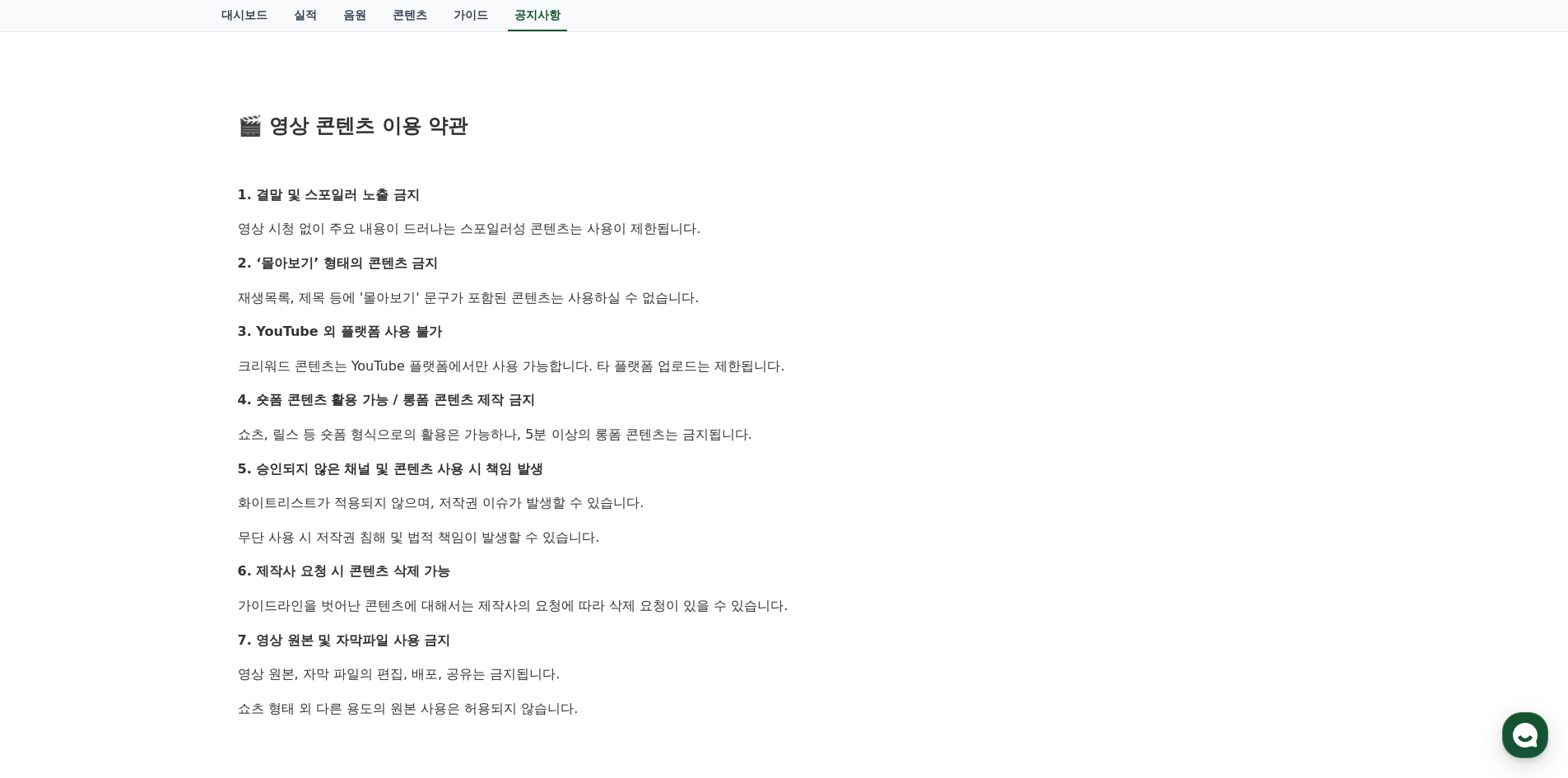
scroll to position [823, 0]
